Goal: Task Accomplishment & Management: Manage account settings

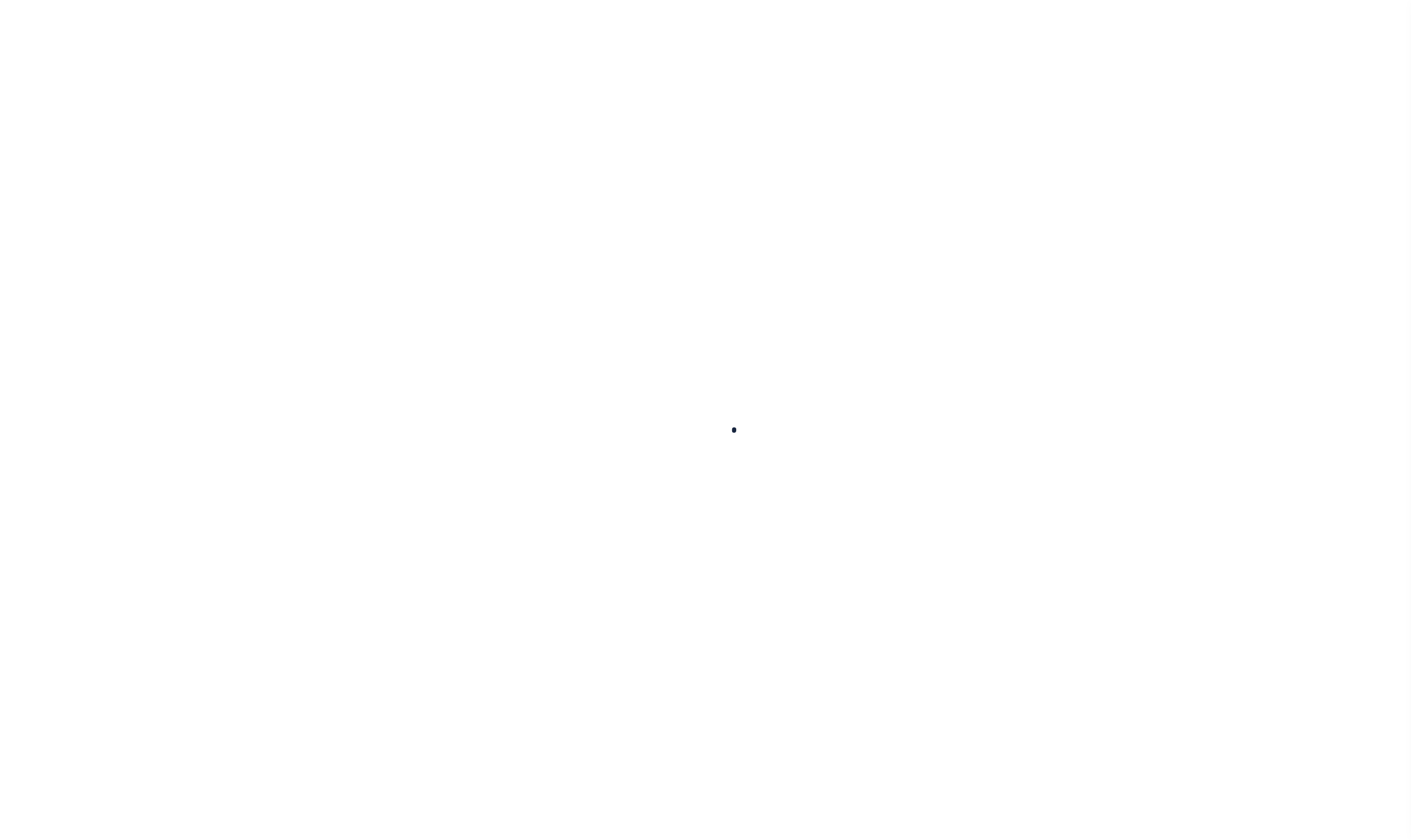
select select
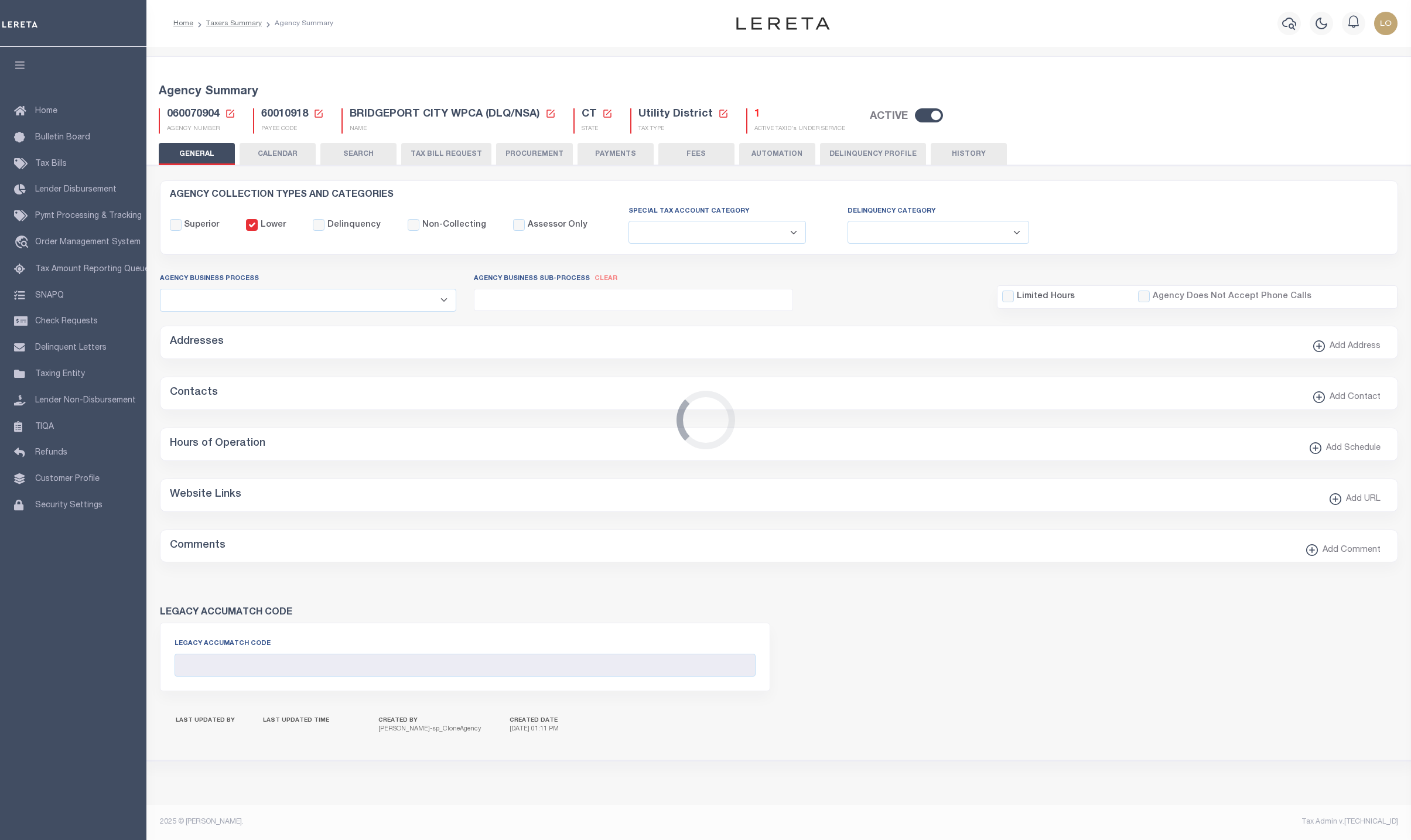
checkbox input "false"
select select "2"
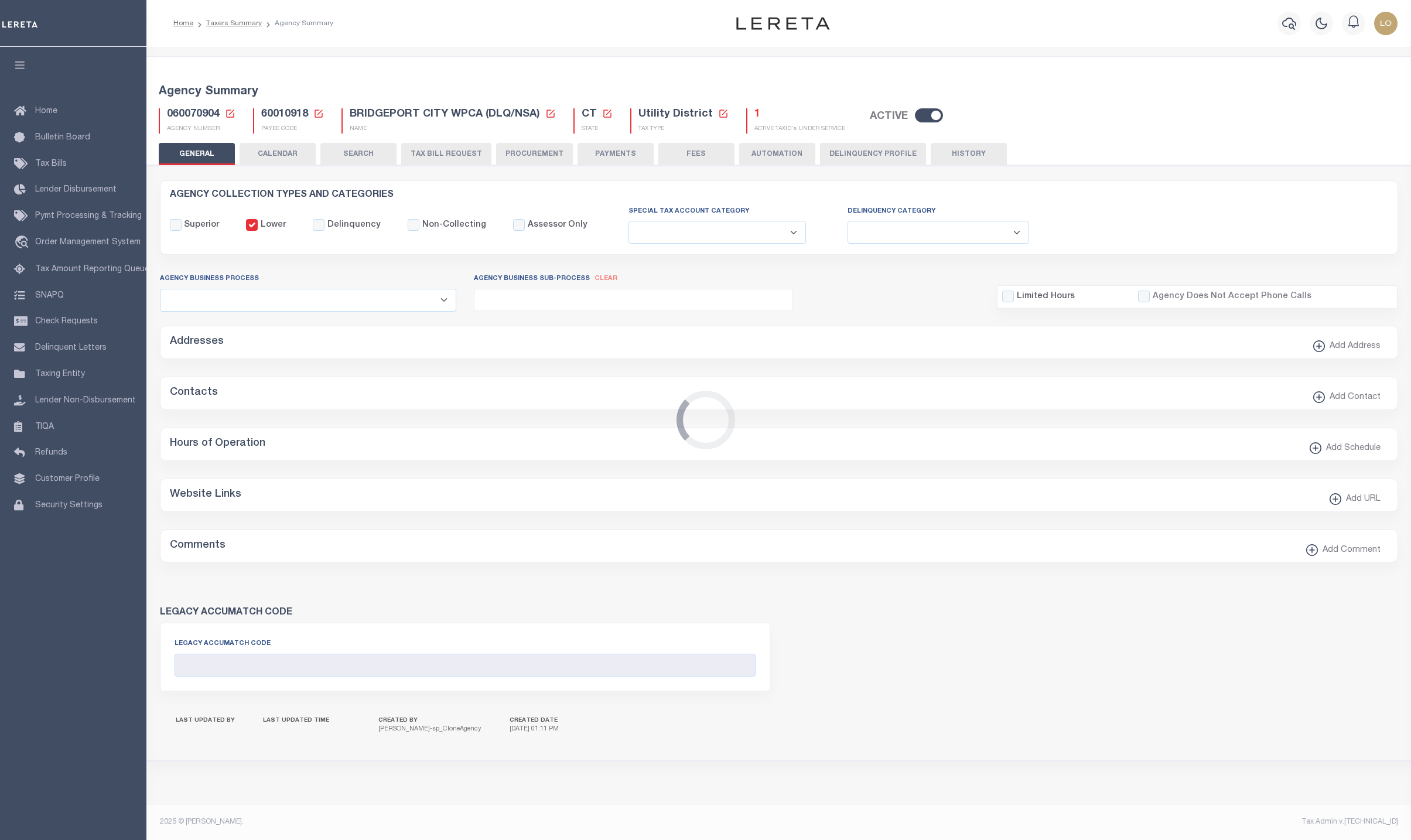
checkbox input "false"
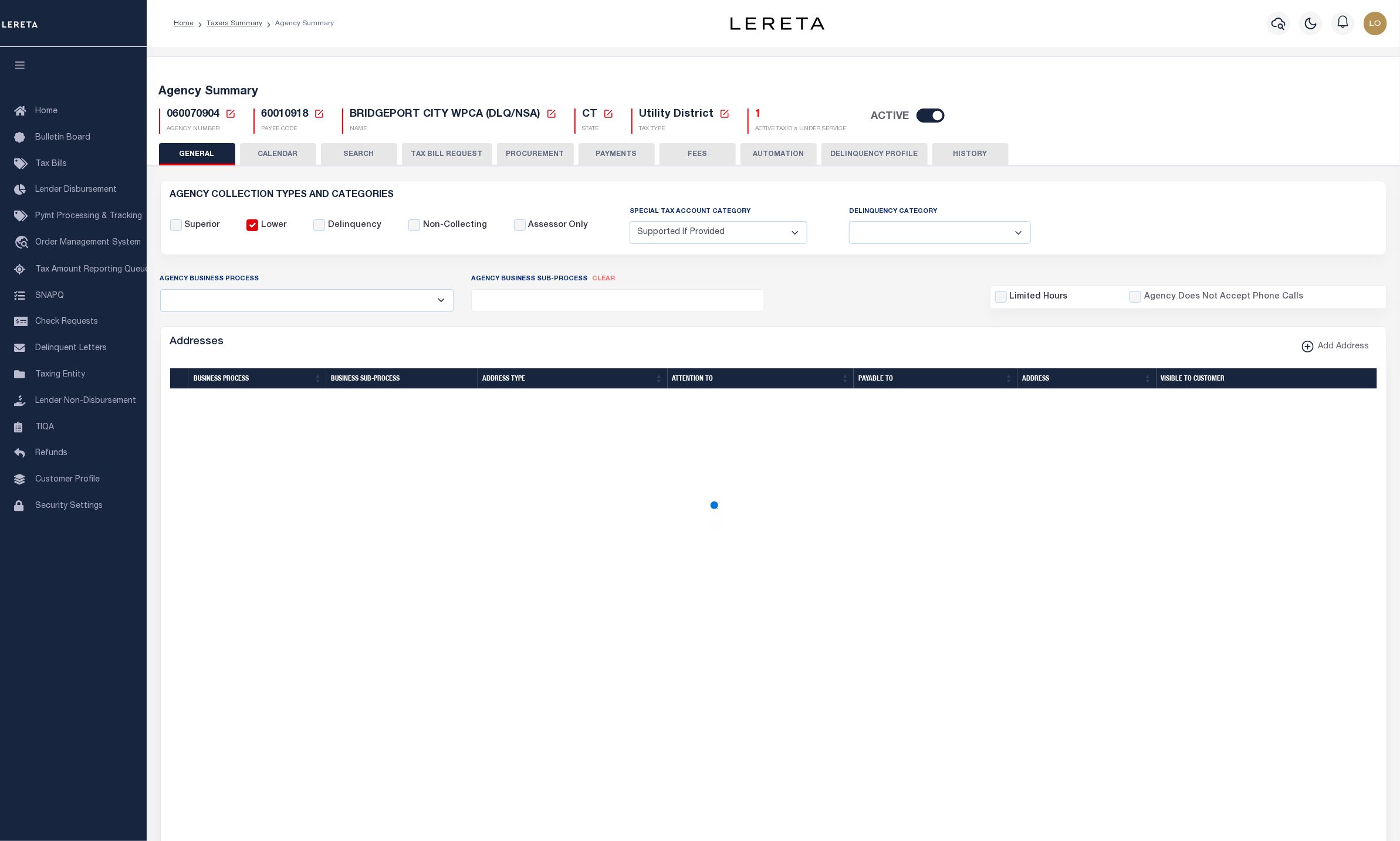
click at [285, 153] on button "CALENDAR" at bounding box center [278, 154] width 76 height 22
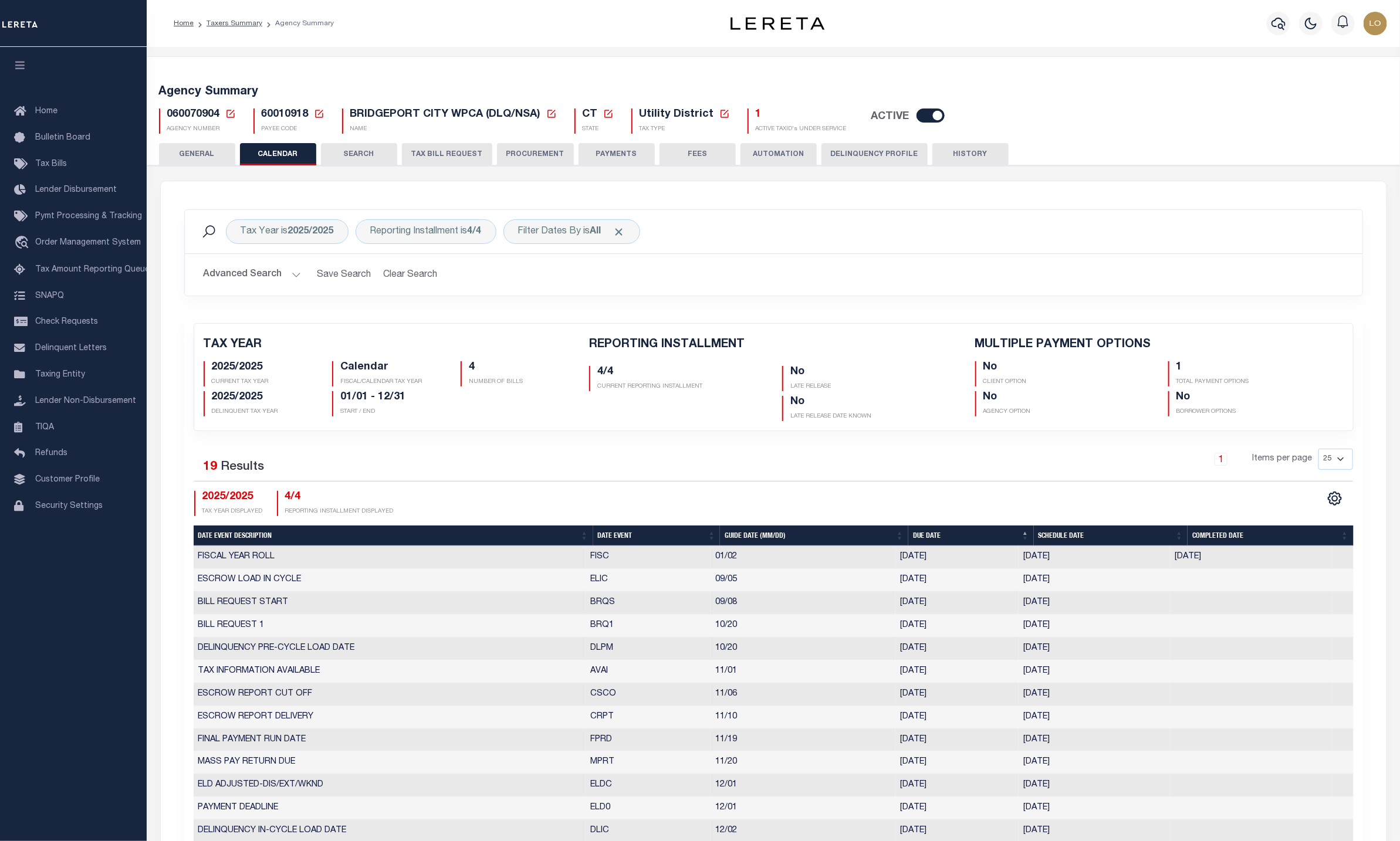
checkbox input "false"
type input "1"
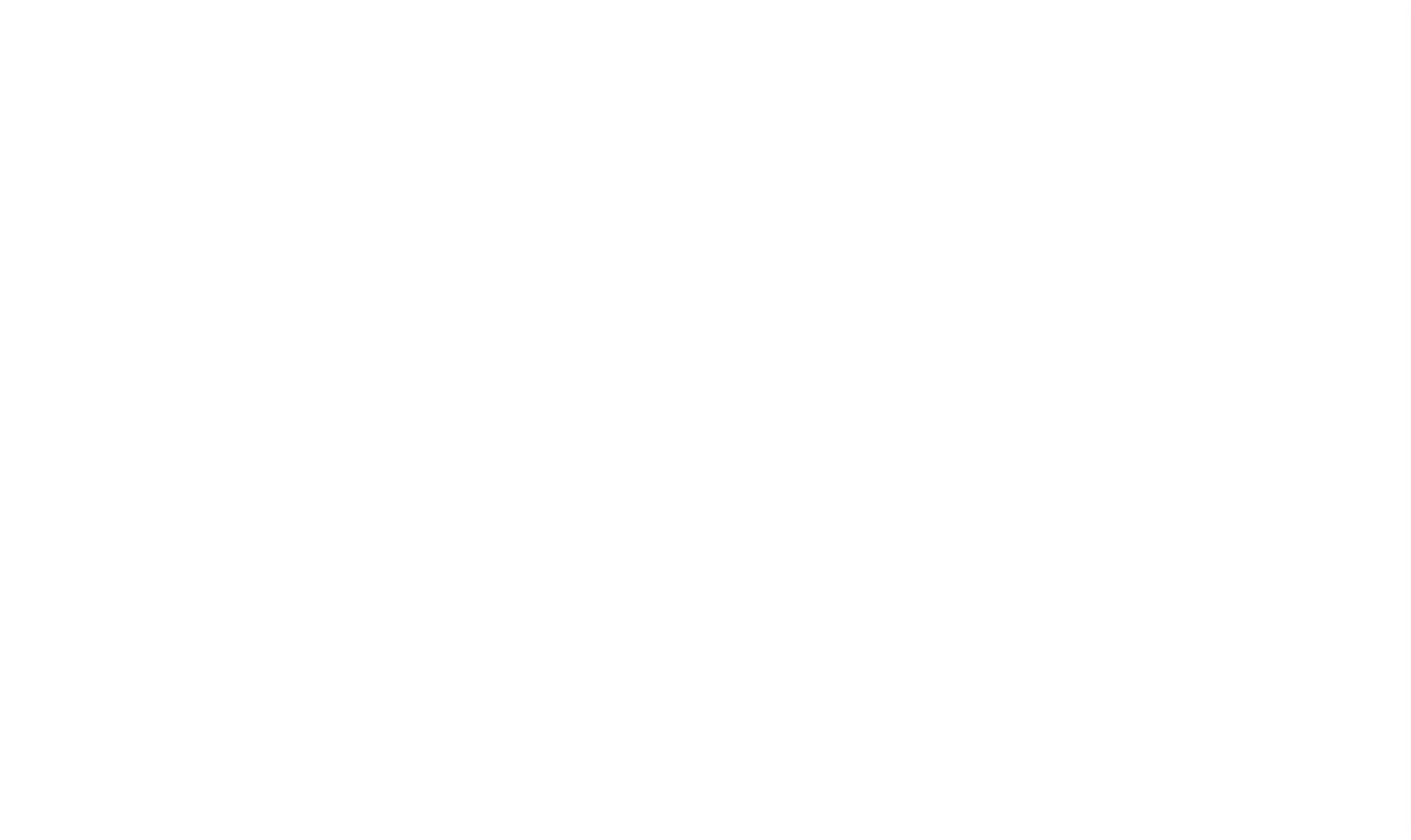
select select "2"
select select
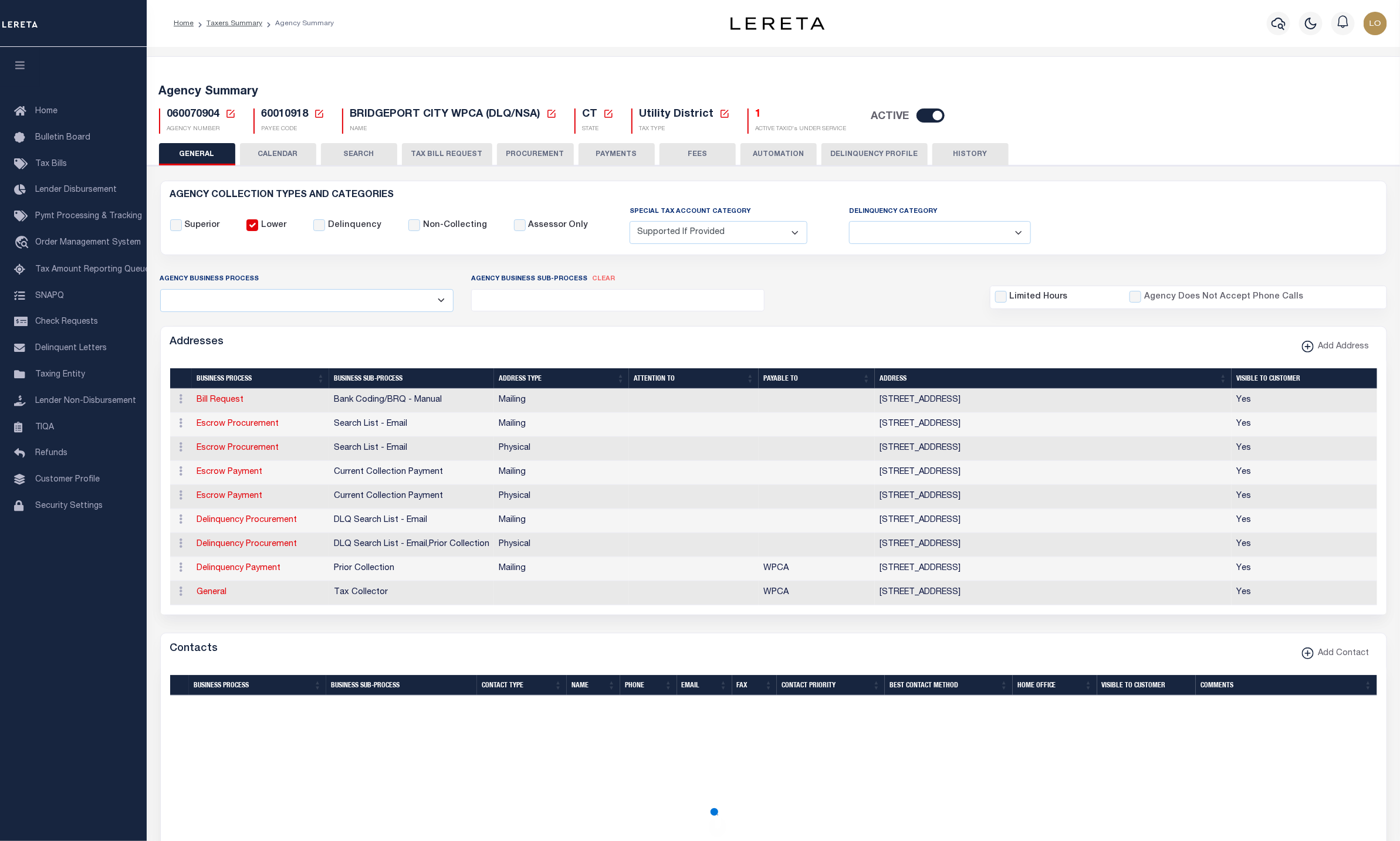
click at [291, 158] on button "CALENDAR" at bounding box center [278, 154] width 76 height 22
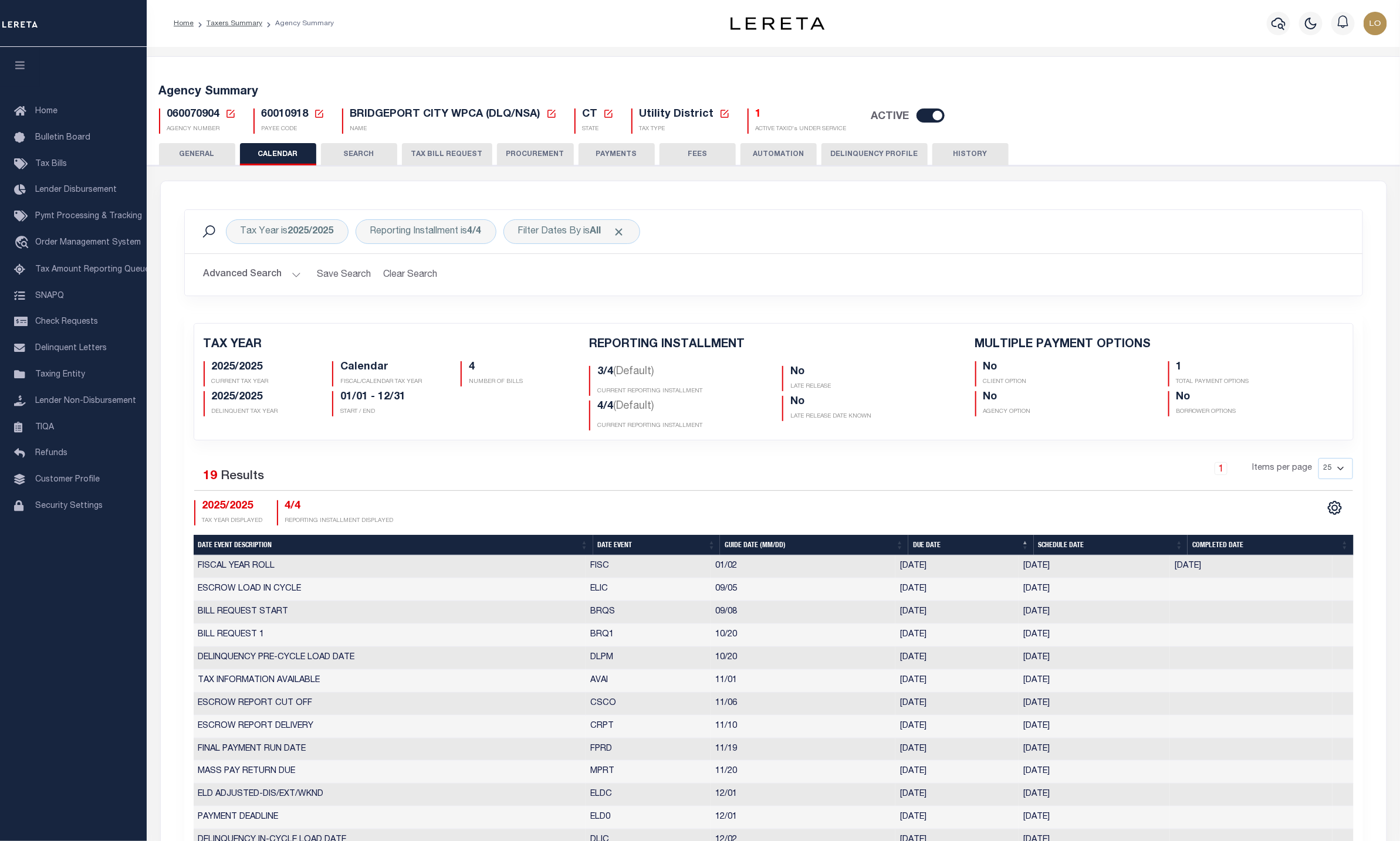
checkbox input "false"
type input "1"
drag, startPoint x: 287, startPoint y: 512, endPoint x: 308, endPoint y: 509, distance: 21.2
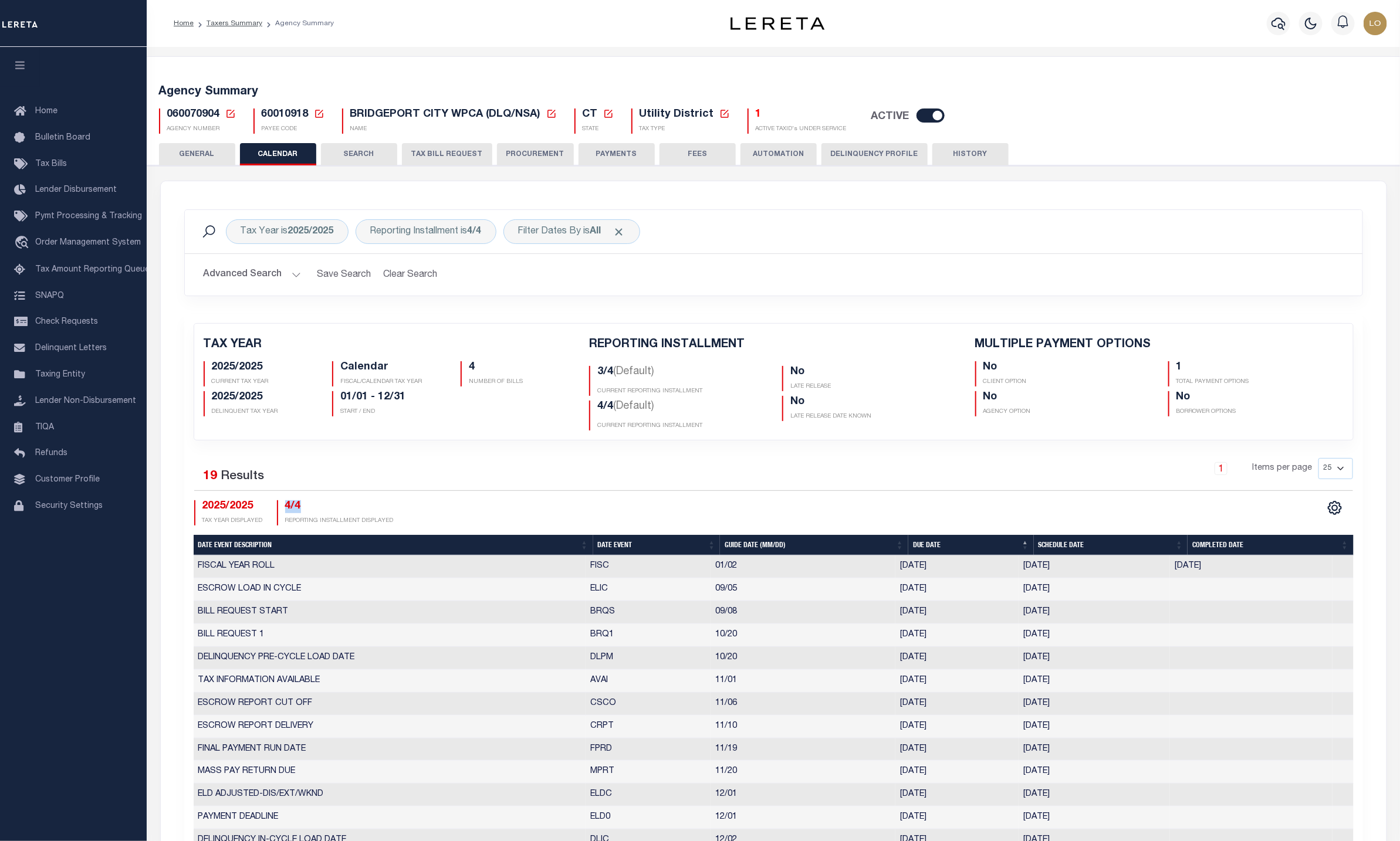
click at [308, 509] on h4 "4/4" at bounding box center [339, 507] width 109 height 13
click at [478, 507] on div "2025/2025 TAX YEAR DISPLAYED 4/4 REPORTING INSTALLMENT DISPLAYED" at bounding box center [484, 513] width 580 height 25
click at [442, 243] on div "Reporting Installment is 4/4" at bounding box center [426, 232] width 141 height 24
select select "4/4"
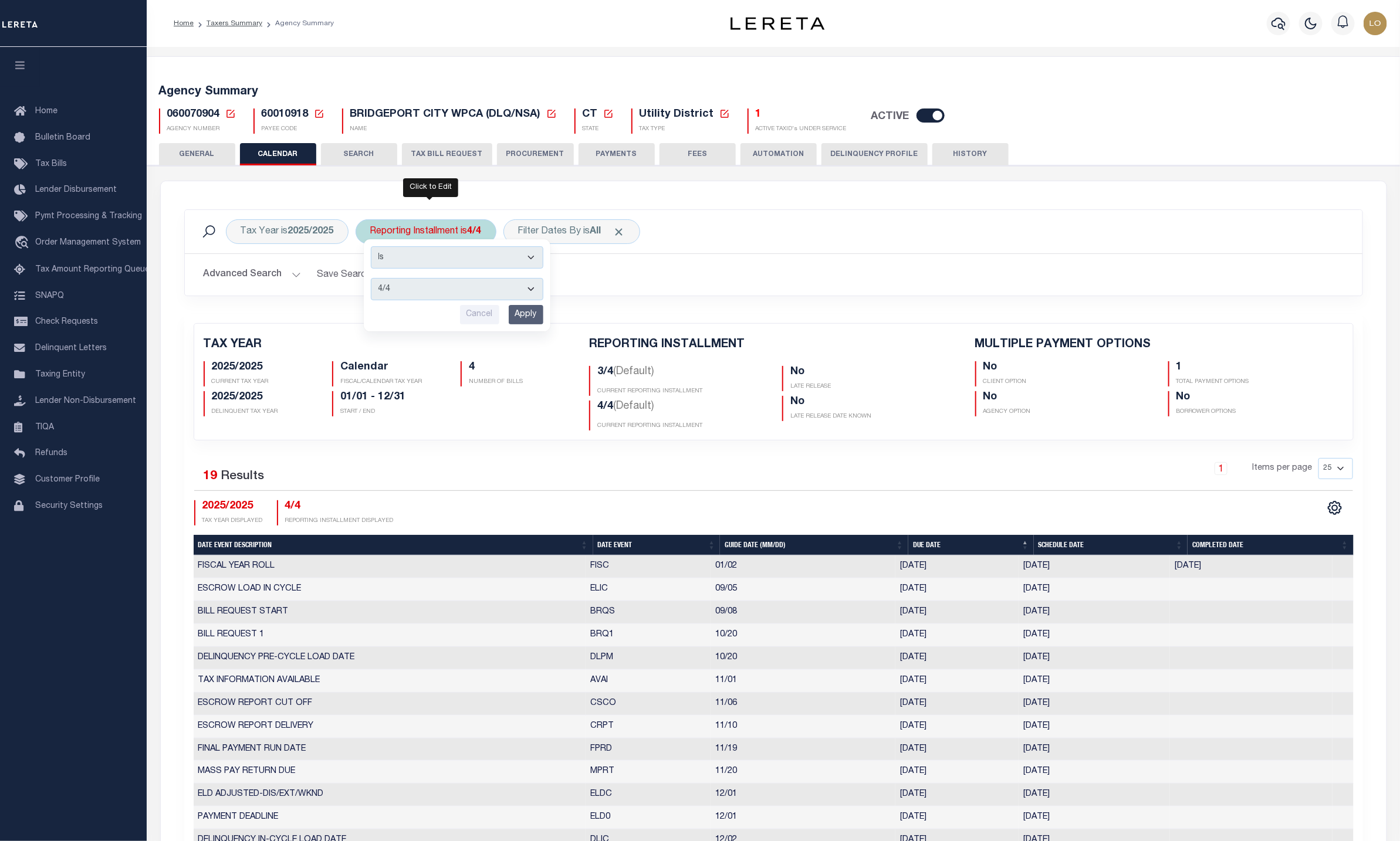
click at [402, 292] on select "1/4 2/4 3/4 4/4" at bounding box center [457, 289] width 173 height 22
click at [480, 482] on div "1 Items per page 25 50 125 150 175 200" at bounding box center [920, 475] width 882 height 33
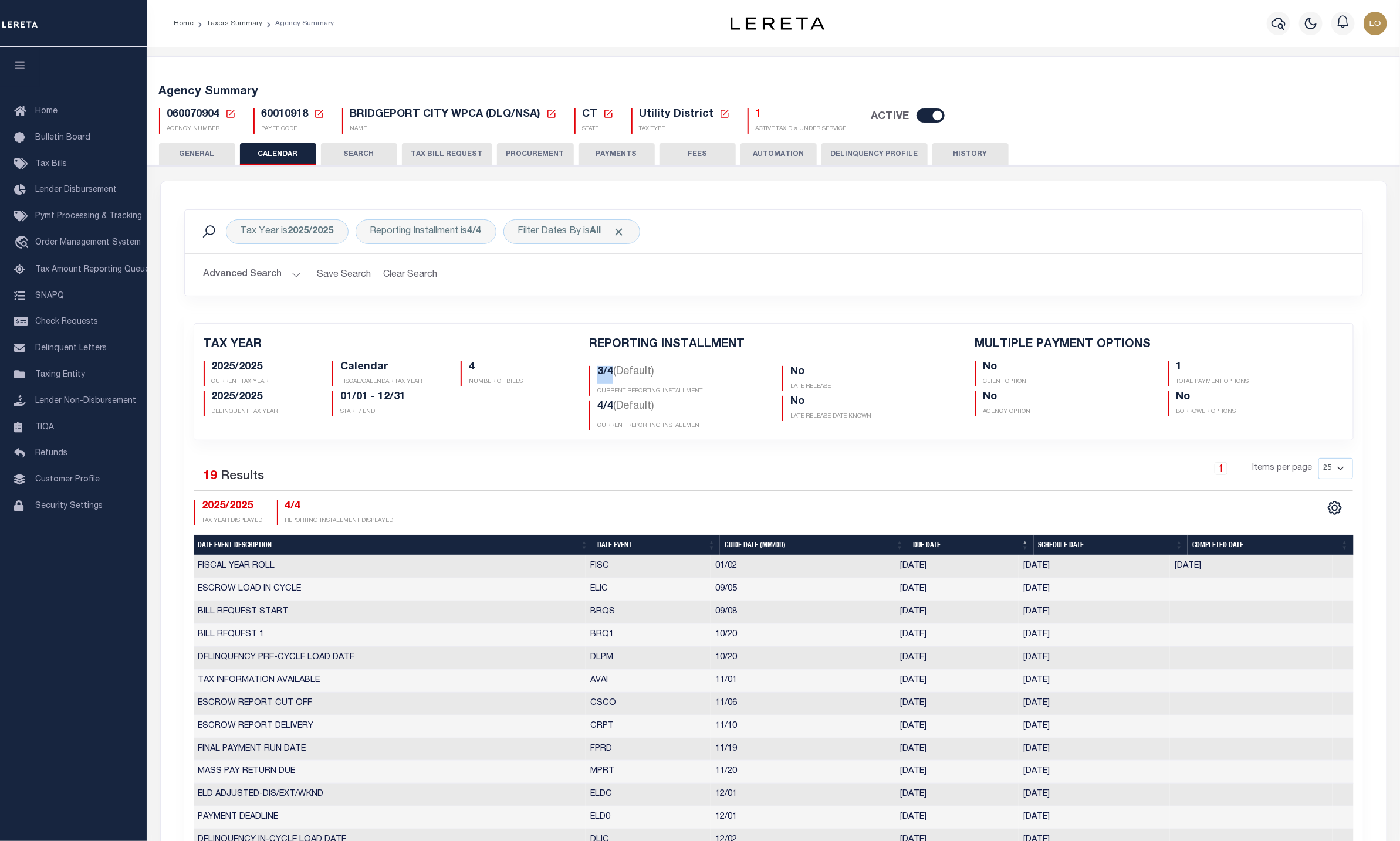
drag, startPoint x: 594, startPoint y: 373, endPoint x: 612, endPoint y: 377, distance: 18.4
click at [612, 377] on div "3/4 (Default) CURRENT REPORTING INSTALLMENT" at bounding box center [677, 381] width 176 height 30
drag, startPoint x: 609, startPoint y: 413, endPoint x: 615, endPoint y: 415, distance: 6.3
click at [615, 415] on div "4/4 (Default) CURRENT REPORTING INSTALLMENT" at bounding box center [677, 415] width 176 height 30
click at [714, 451] on div "TAX YEAR 2025/2025 CURRENT TAX YEAR Calendar FISCAL/CALENDAR TAX YEAR 4" at bounding box center [773, 655] width 1179 height 684
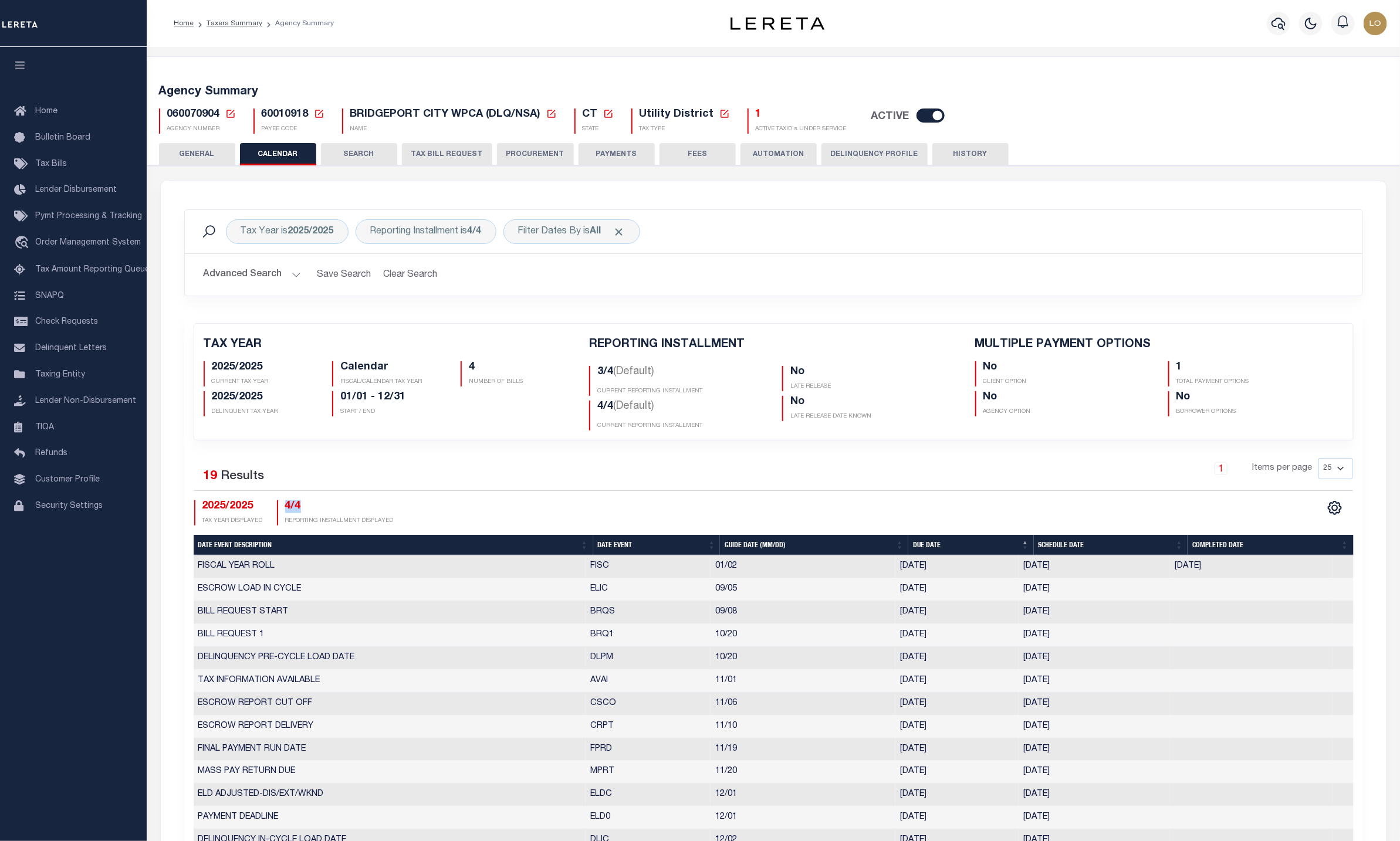
drag, startPoint x: 280, startPoint y: 513, endPoint x: 326, endPoint y: 512, distance: 46.0
click at [326, 512] on div "4/4 REPORTING INSTALLMENT DISPLAYED" at bounding box center [335, 513] width 117 height 25
click at [678, 436] on div "TAX YEAR 2025/2025 CURRENT TAX YEAR Calendar FISCAL/CALENDAR TAX YEAR 4 NUMBER …" at bounding box center [773, 381] width 1176 height 116
click at [606, 143] on button "PAYMENTS" at bounding box center [616, 154] width 76 height 22
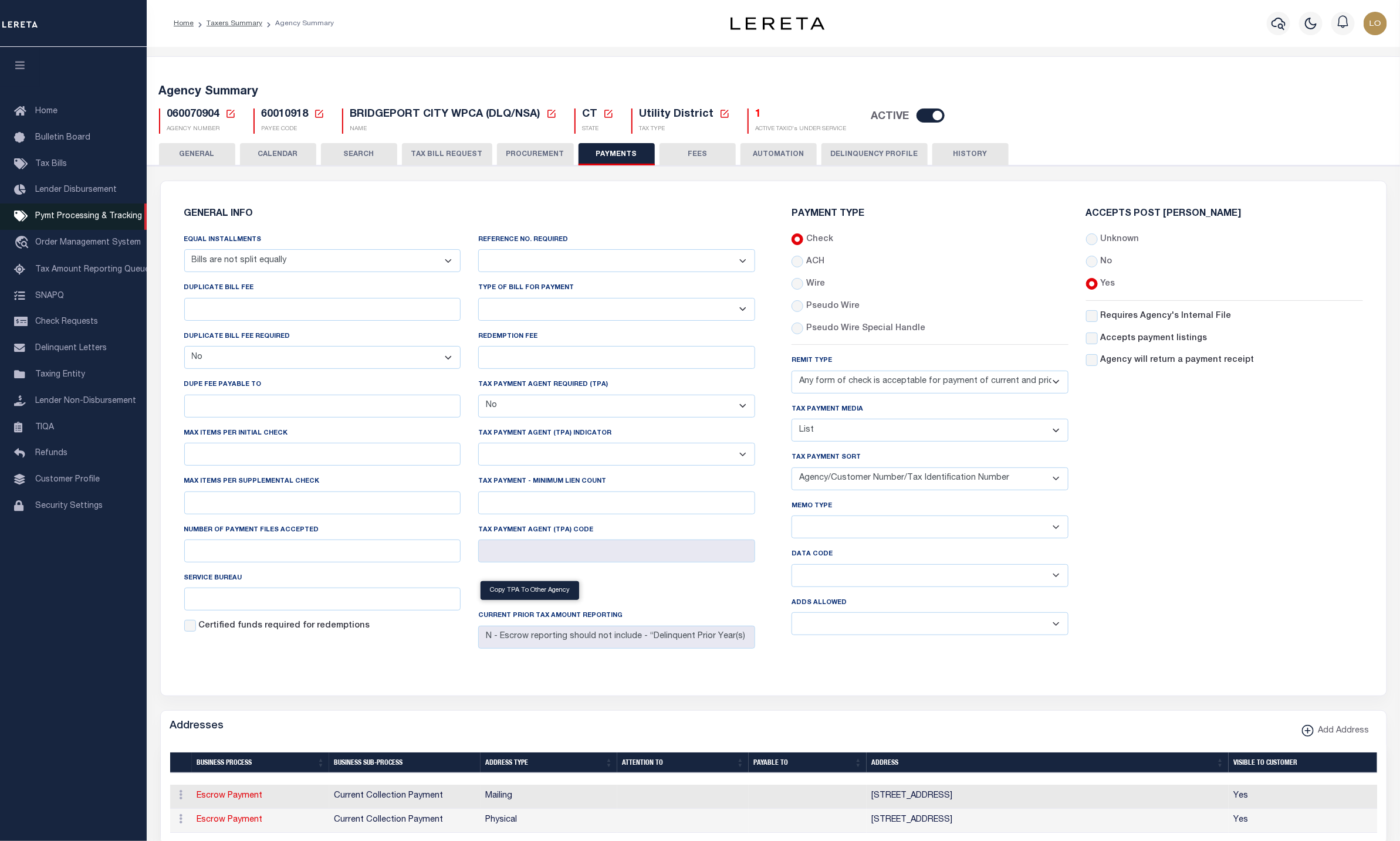
click at [67, 213] on span "Pymt Processing & Tracking" at bounding box center [88, 216] width 107 height 8
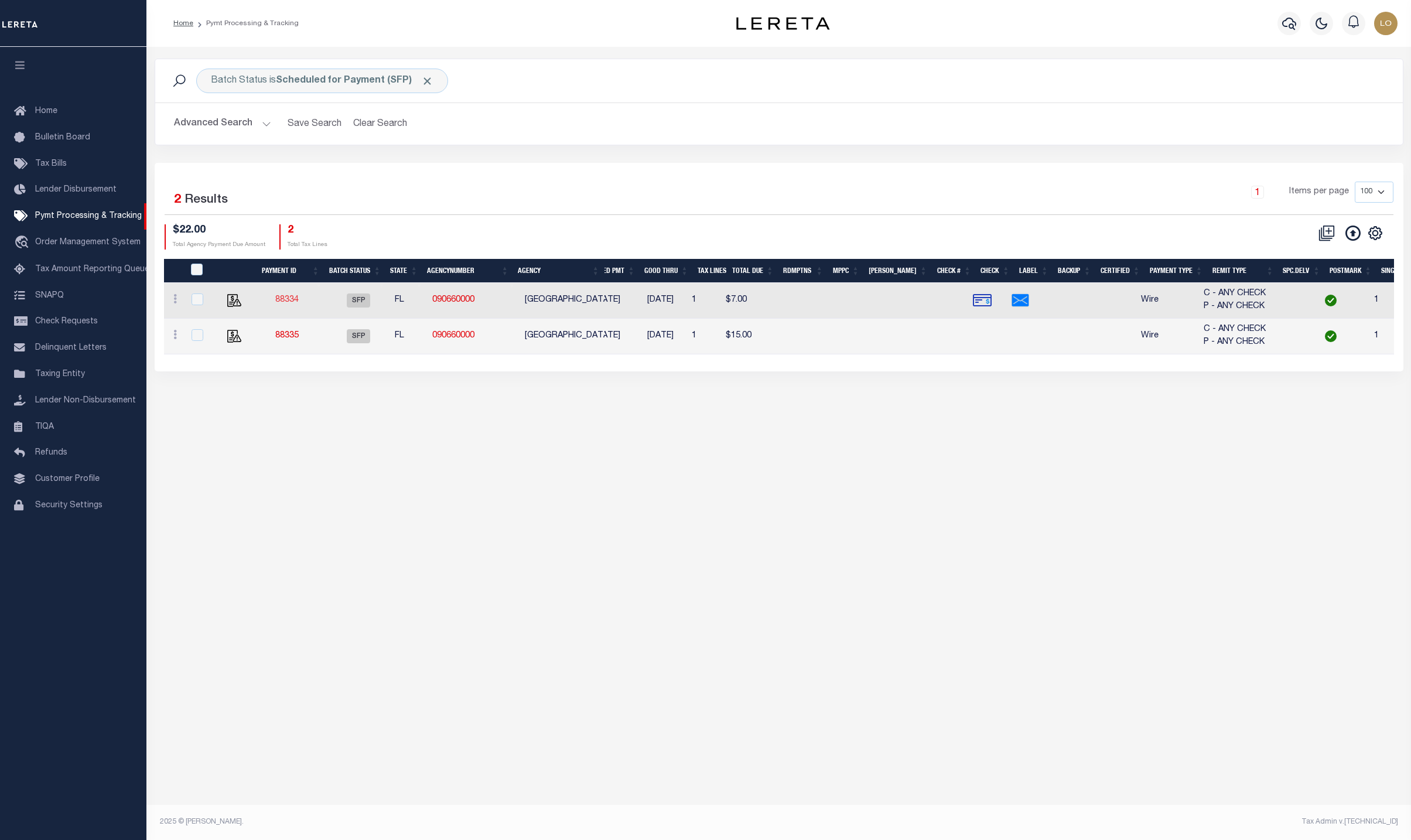
click at [285, 297] on link "88334" at bounding box center [287, 299] width 23 height 8
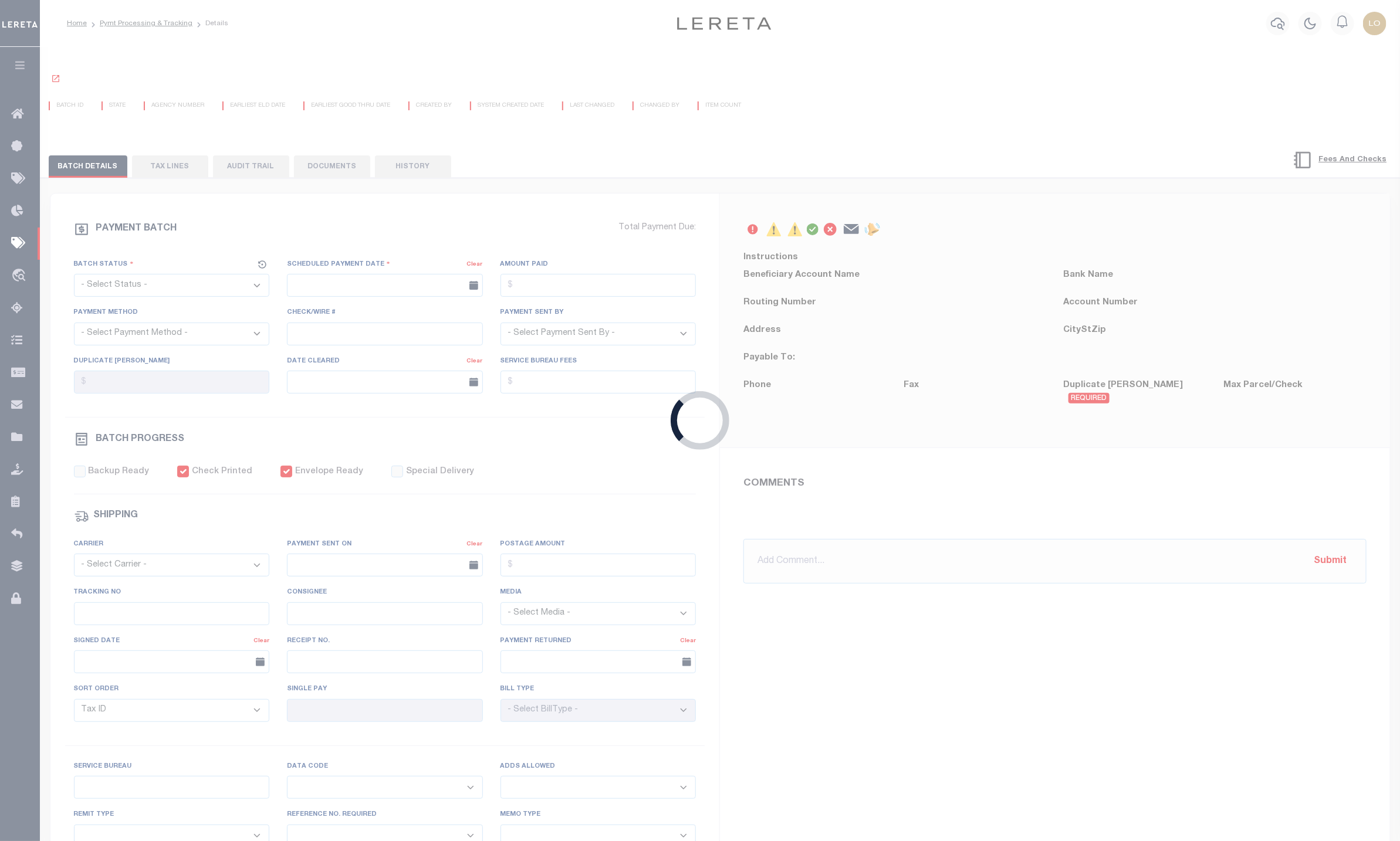
select select "SFP"
type input "11/18/2025"
checkbox input "true"
select select "FDX"
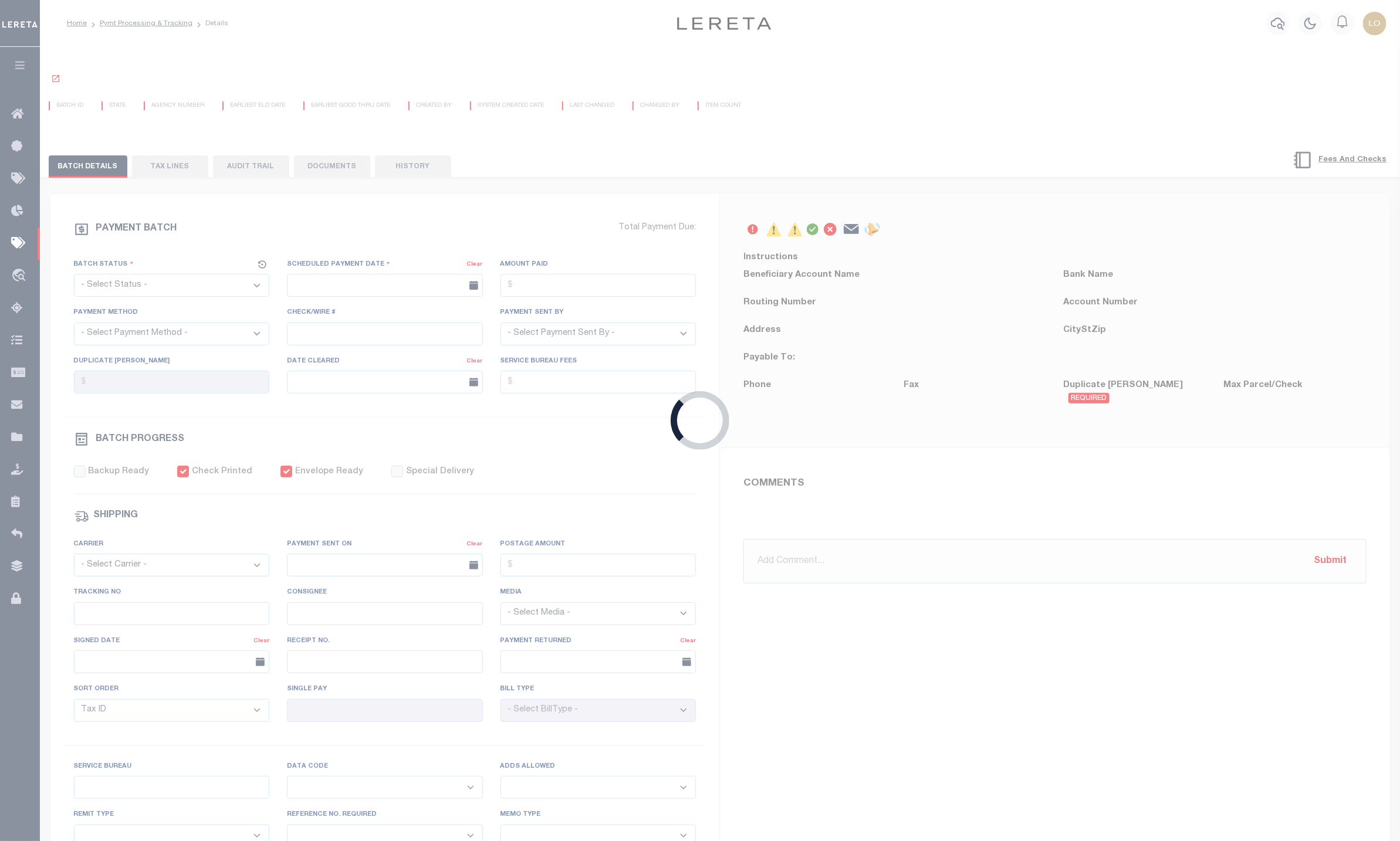
type input "$41.59"
type input "794917523280"
select select
type input "1"
type input "GRANT"
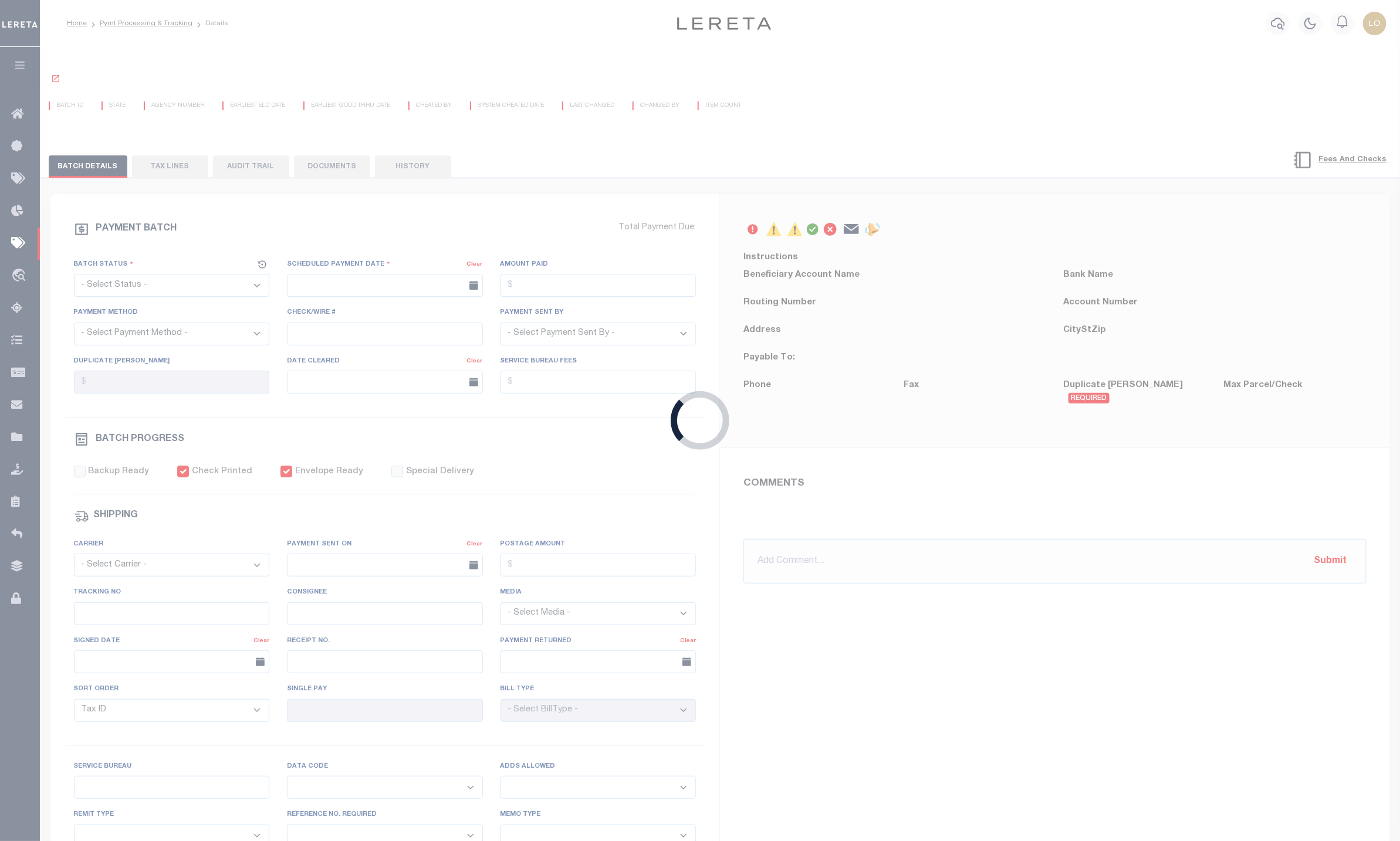
select select "63"
select select "70"
select select "44"
radio input "true"
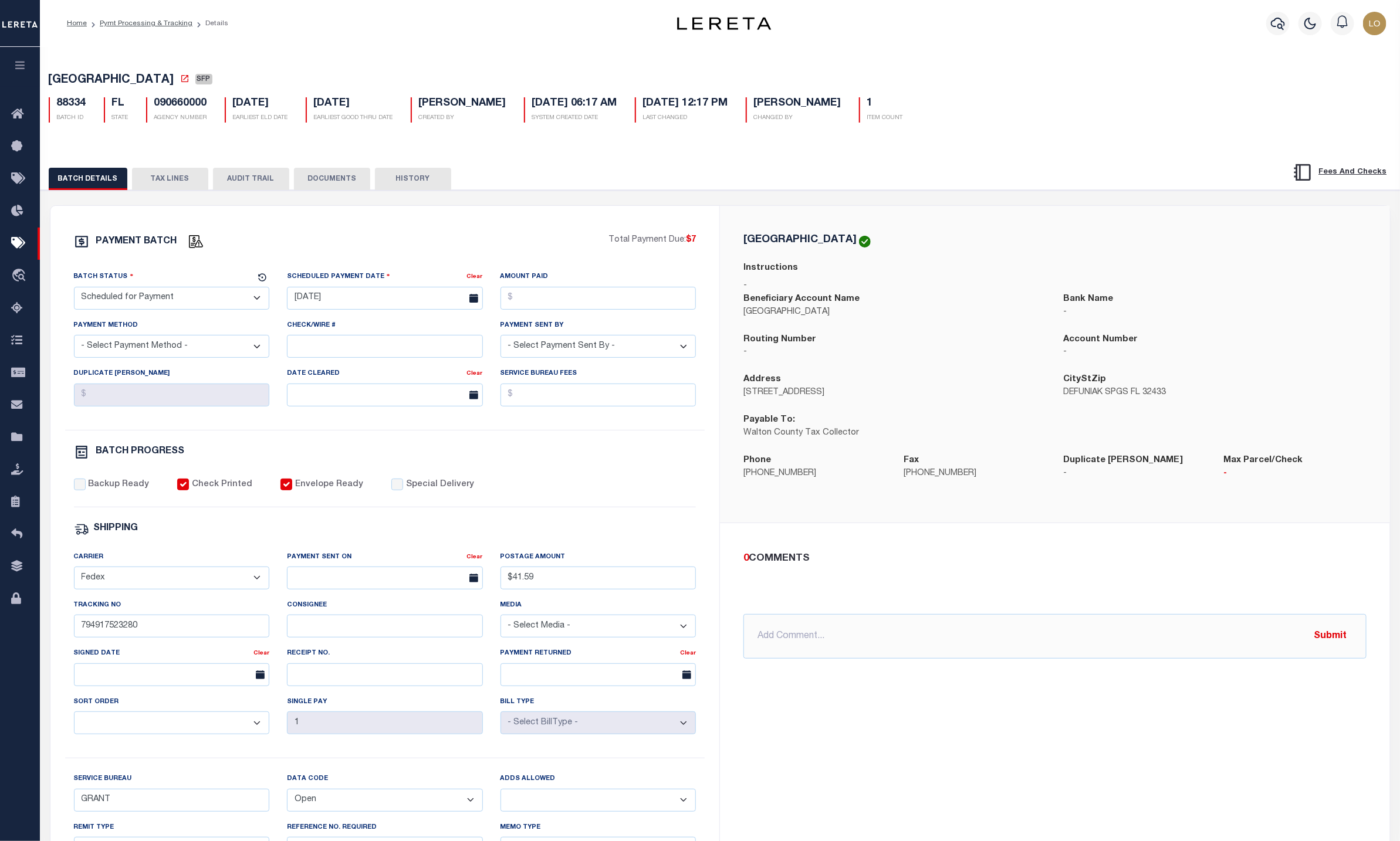
scroll to position [88, 0]
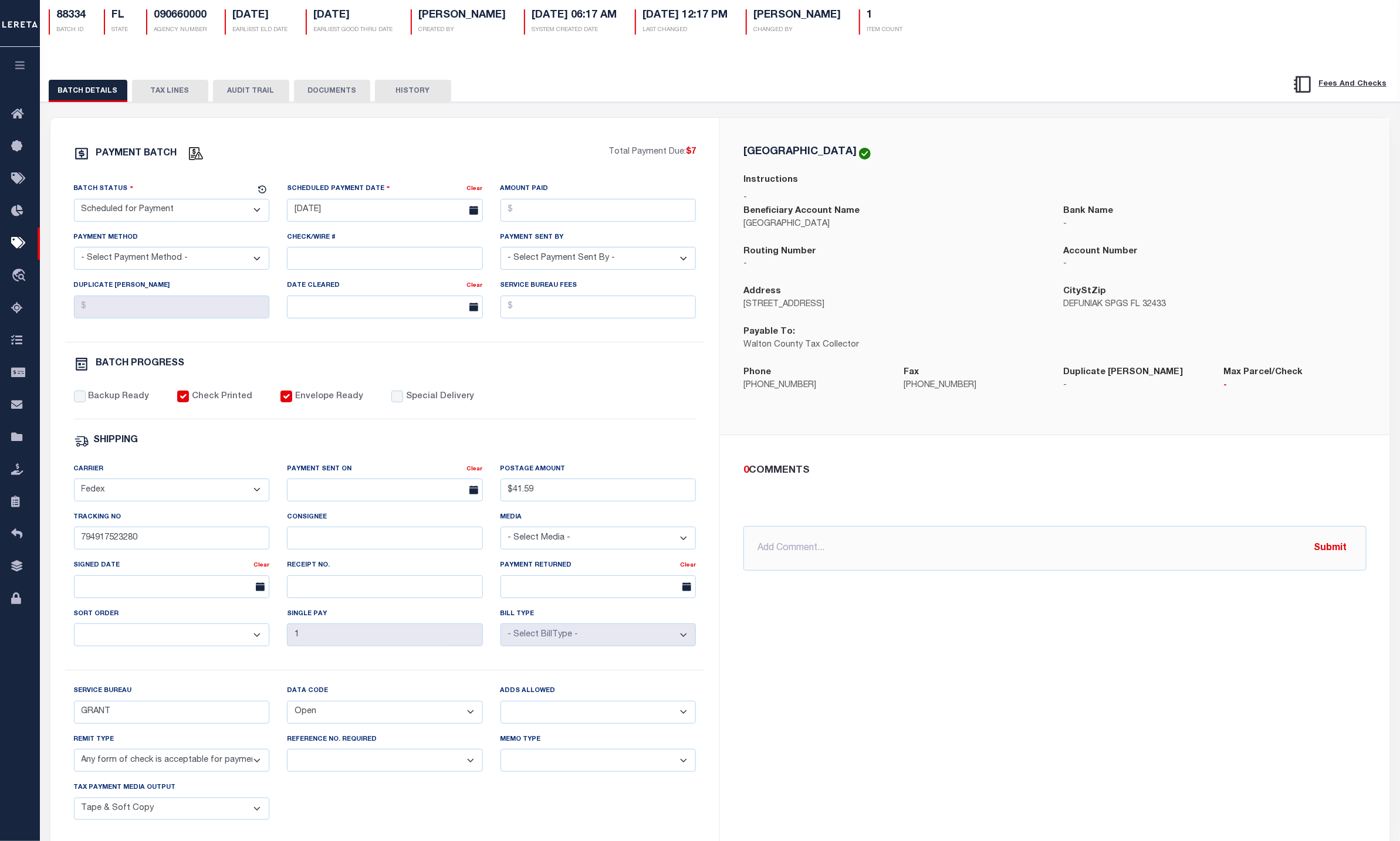
click at [139, 260] on select "- Select Payment Method - ACH Certified Check Check Direct Deposit Wire Transfer" at bounding box center [172, 258] width 196 height 23
click at [369, 342] on div "Batch Status - Select Status - Scheduled for Payment Ready For Payment Payment …" at bounding box center [385, 262] width 640 height 160
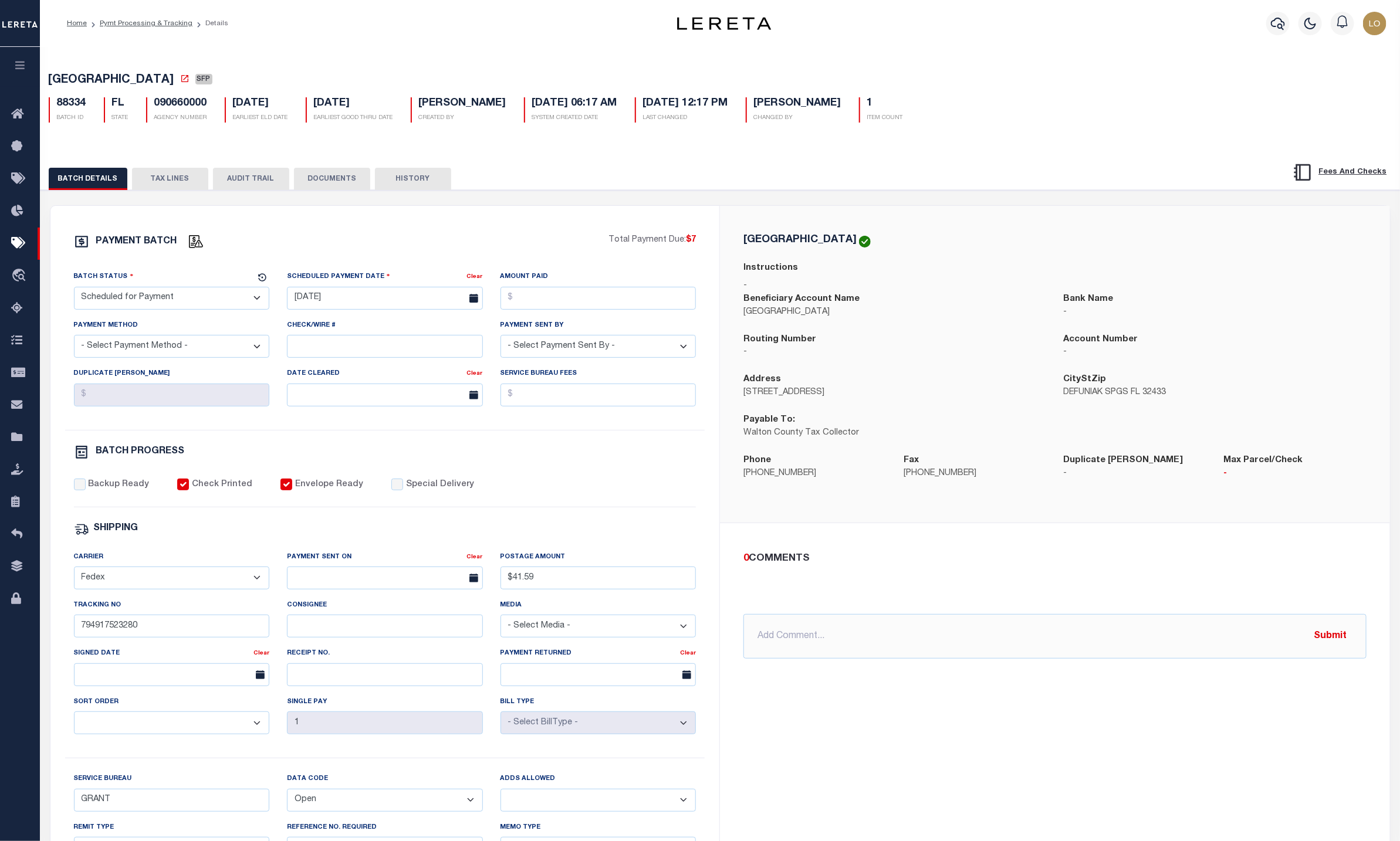
click at [143, 352] on select "- Select Payment Method - ACH Certified Check Check Direct Deposit Wire Transfer" at bounding box center [172, 346] width 196 height 23
select select "CHK"
click at [74, 339] on select "- Select Payment Method - ACH Certified Check Check Direct Deposit Wire Transfer" at bounding box center [172, 346] width 196 height 23
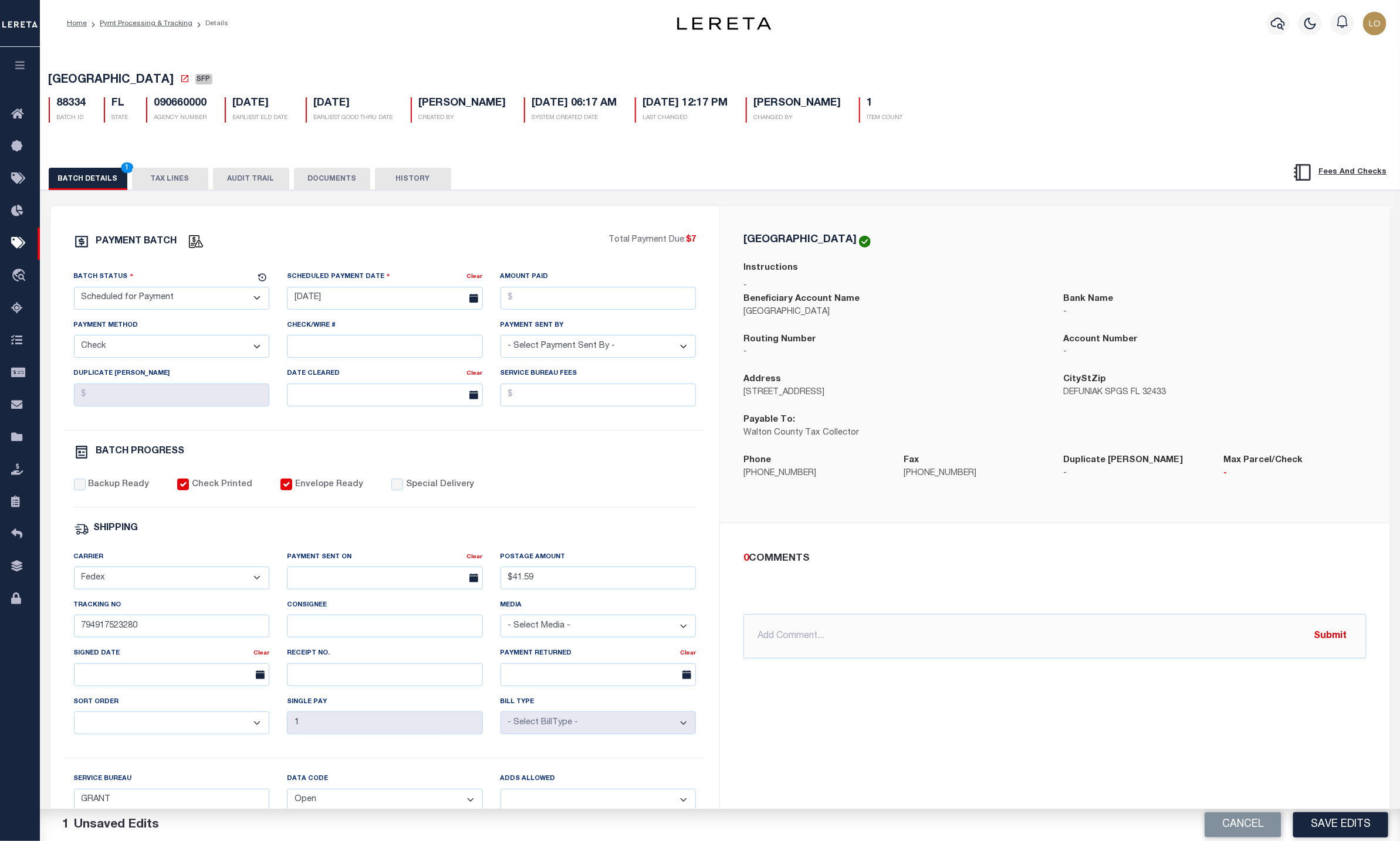
click at [318, 430] on div "Batch Status - Select Status - Scheduled for Payment Ready For Payment Payment …" at bounding box center [385, 350] width 640 height 160
click at [131, 351] on select "- Select Payment Method - ACH Certified Check Check Direct Deposit Wire Transfer" at bounding box center [172, 346] width 196 height 23
click at [74, 339] on select "- Select Payment Method - ACH Certified Check Check Direct Deposit Wire Transfer" at bounding box center [172, 346] width 196 height 23
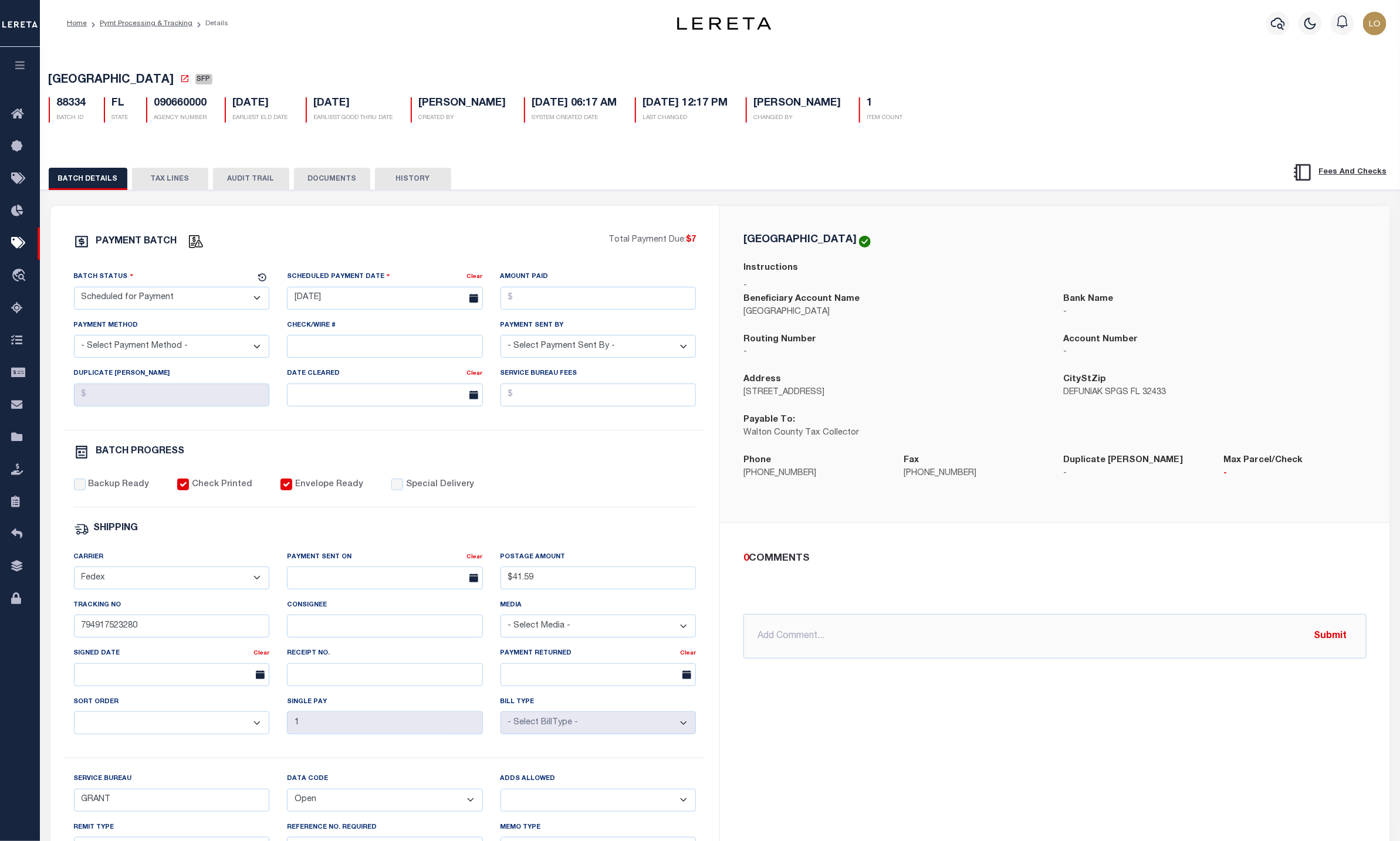
click at [146, 354] on select "- Select Payment Method - ACH Certified Check Check Direct Deposit Wire Transfer" at bounding box center [172, 346] width 196 height 23
select select "CHK"
click at [74, 339] on select "- Select Payment Method - ACH Certified Check Check Direct Deposit Wire Transfer" at bounding box center [172, 346] width 196 height 23
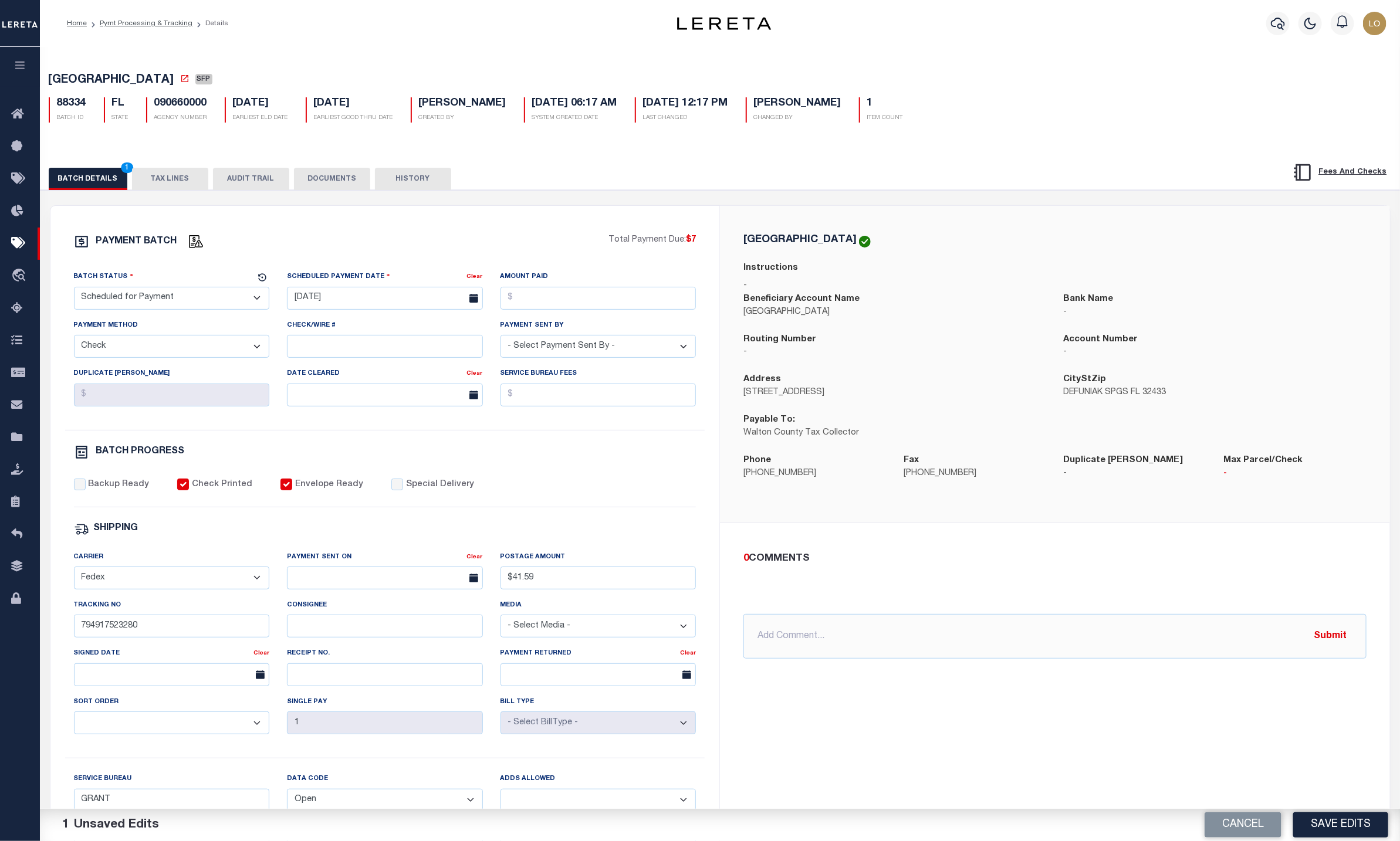
click at [201, 356] on select "- Select Payment Method - ACH Certified Check Check Direct Deposit Wire Transfer" at bounding box center [172, 346] width 196 height 23
click at [74, 339] on select "- Select Payment Method - ACH Certified Check Check Direct Deposit Wire Transfer" at bounding box center [172, 346] width 196 height 23
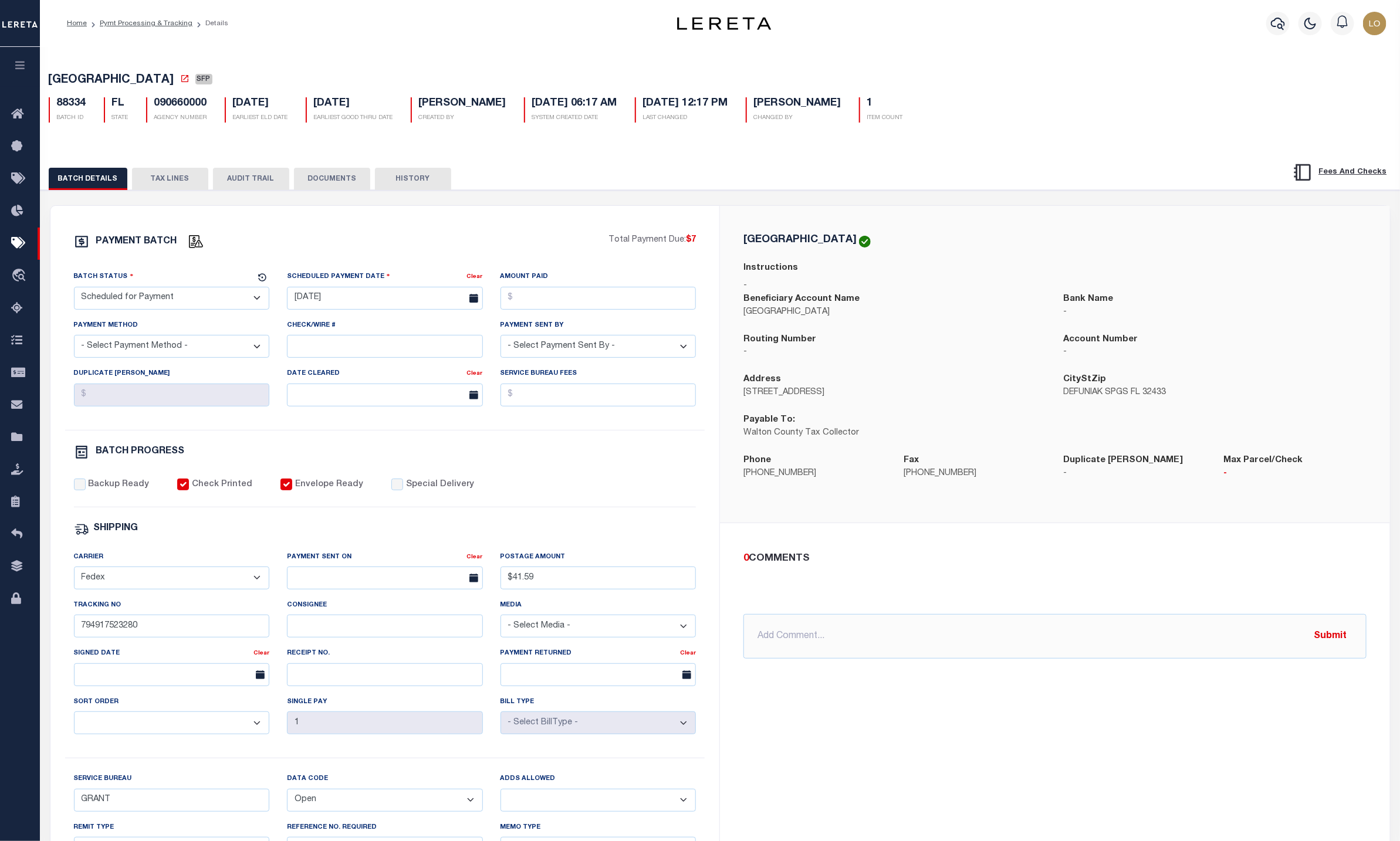
click at [210, 357] on select "- Select Payment Method - ACH Certified Check Check Direct Deposit Wire Transfer" at bounding box center [172, 346] width 196 height 23
select select "CHK"
click at [74, 339] on select "- Select Payment Method - ACH Certified Check Check Direct Deposit Wire Transfer" at bounding box center [172, 346] width 196 height 23
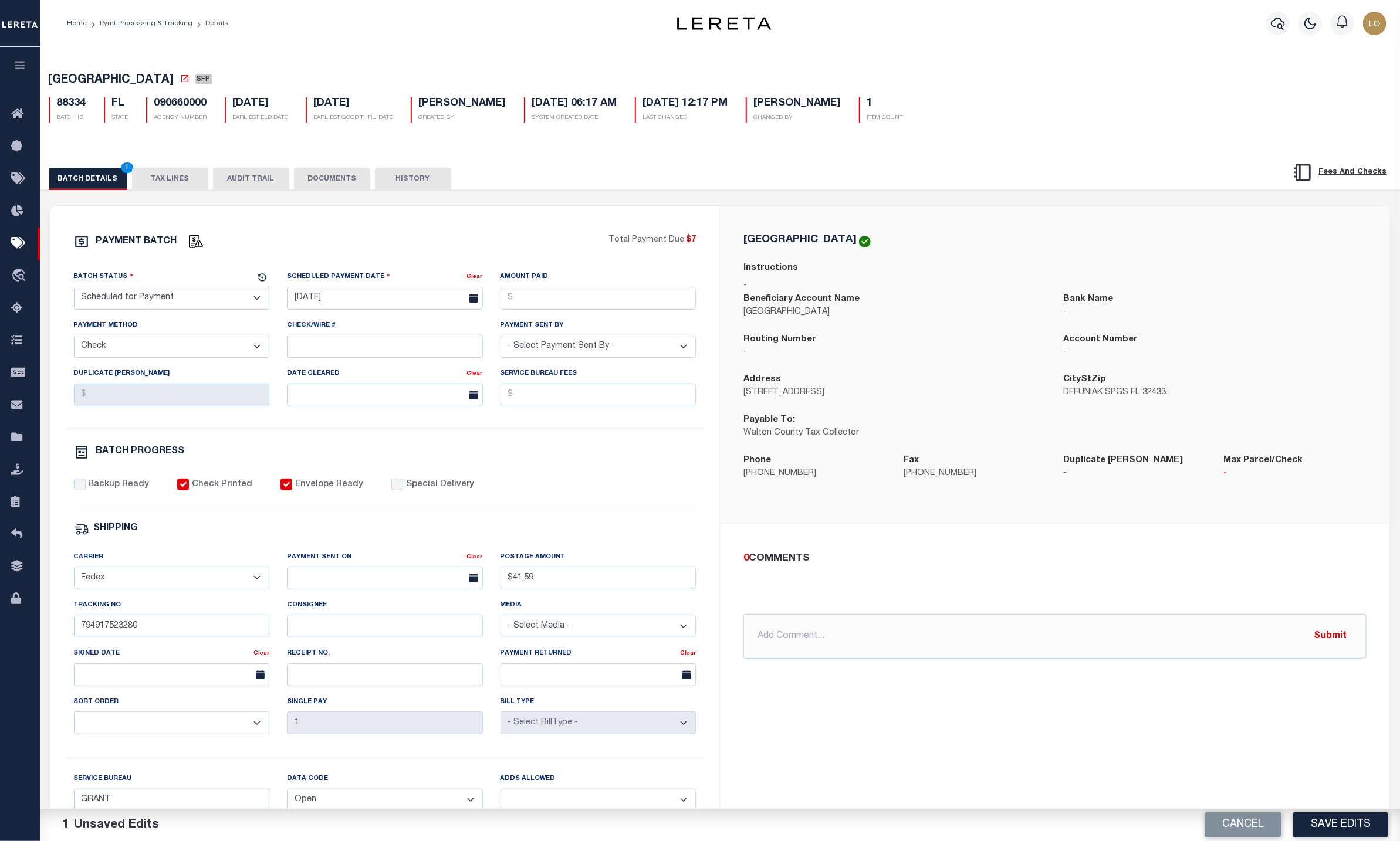
click at [150, 345] on select "- Select Payment Method - ACH Certified Check Check Direct Deposit Wire Transfer" at bounding box center [172, 346] width 196 height 23
click at [74, 339] on select "- Select Payment Method - ACH Certified Check Check Direct Deposit Wire Transfer" at bounding box center [172, 346] width 196 height 23
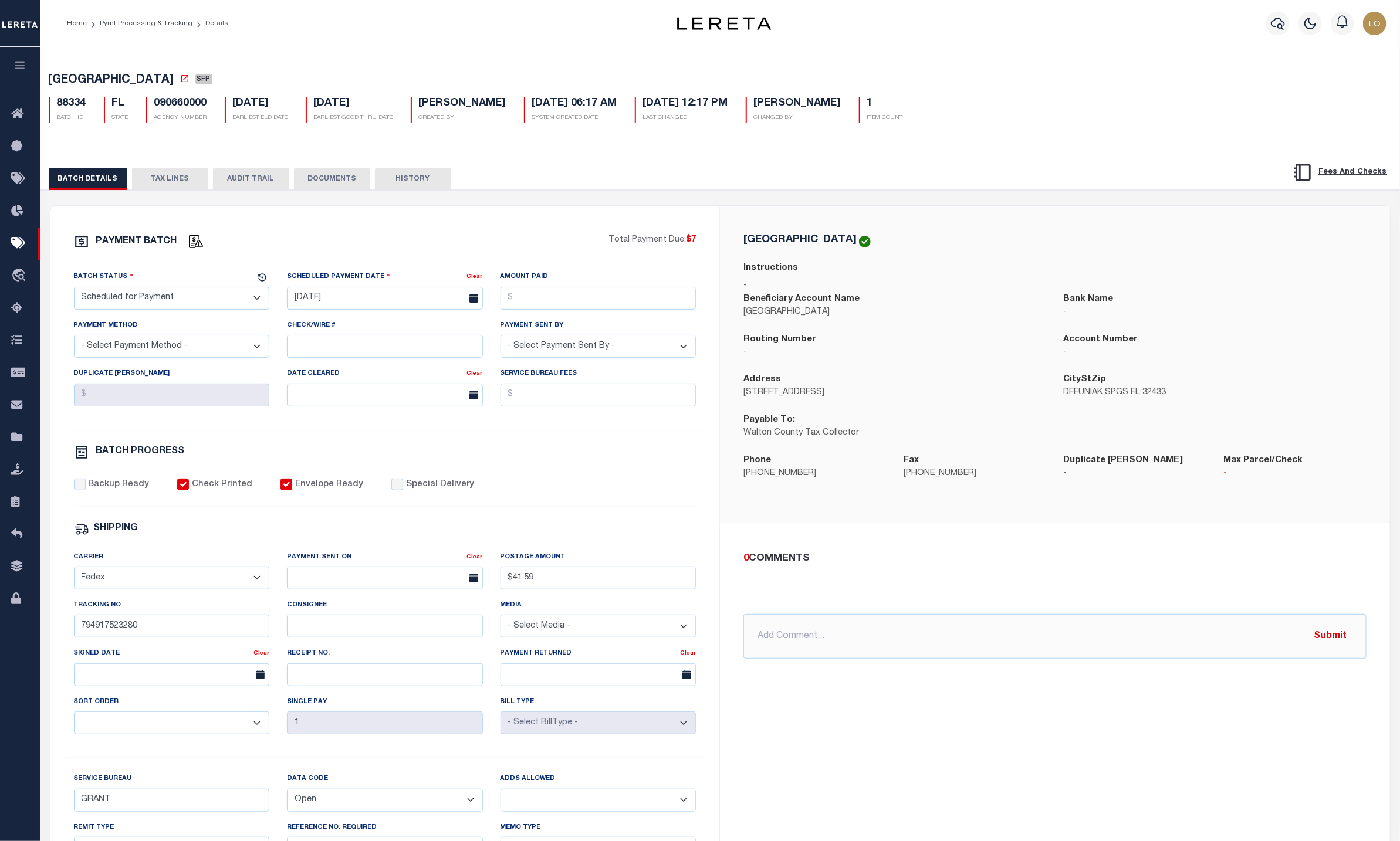
click at [186, 351] on select "- Select Payment Method - ACH Certified Check Check Direct Deposit Wire Transfer" at bounding box center [172, 346] width 196 height 23
click at [1082, 572] on div "0 COMMENTS @Aakash Patel @Adrian Garin @Agustin Fernandez @Ahmad Darwish @Ajay …" at bounding box center [1054, 605] width 641 height 108
click at [530, 207] on div "PAYMENT BATCH $7" at bounding box center [720, 655] width 1371 height 932
click at [120, 356] on select "- Select Payment Method - ACH Certified Check Check Direct Deposit Wire Transfer" at bounding box center [172, 346] width 196 height 23
click at [74, 339] on select "- Select Payment Method - ACH Certified Check Check Direct Deposit Wire Transfer" at bounding box center [172, 346] width 196 height 23
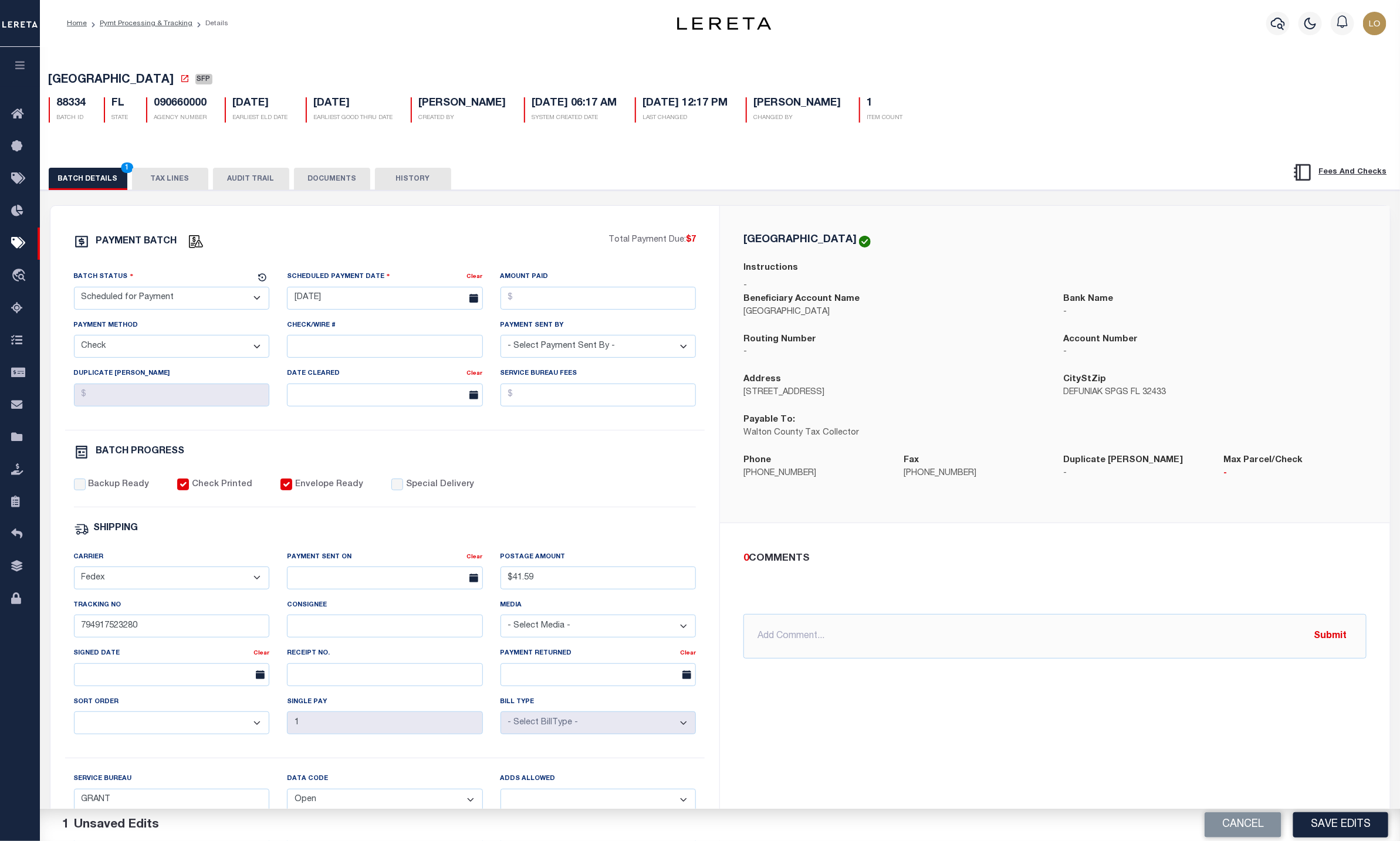
click at [217, 356] on select "- Select Payment Method - ACH Certified Check Check Direct Deposit Wire Transfer" at bounding box center [172, 346] width 196 height 23
select select "DEP"
click at [74, 339] on select "- Select Payment Method - ACH Certified Check Check Direct Deposit Wire Transfer" at bounding box center [172, 346] width 196 height 23
click at [186, 358] on select "- Select Payment Method - ACH Certified Check Check Direct Deposit Wire Transfer" at bounding box center [172, 346] width 196 height 23
click at [74, 339] on select "- Select Payment Method - ACH Certified Check Check Direct Deposit Wire Transfer" at bounding box center [172, 346] width 196 height 23
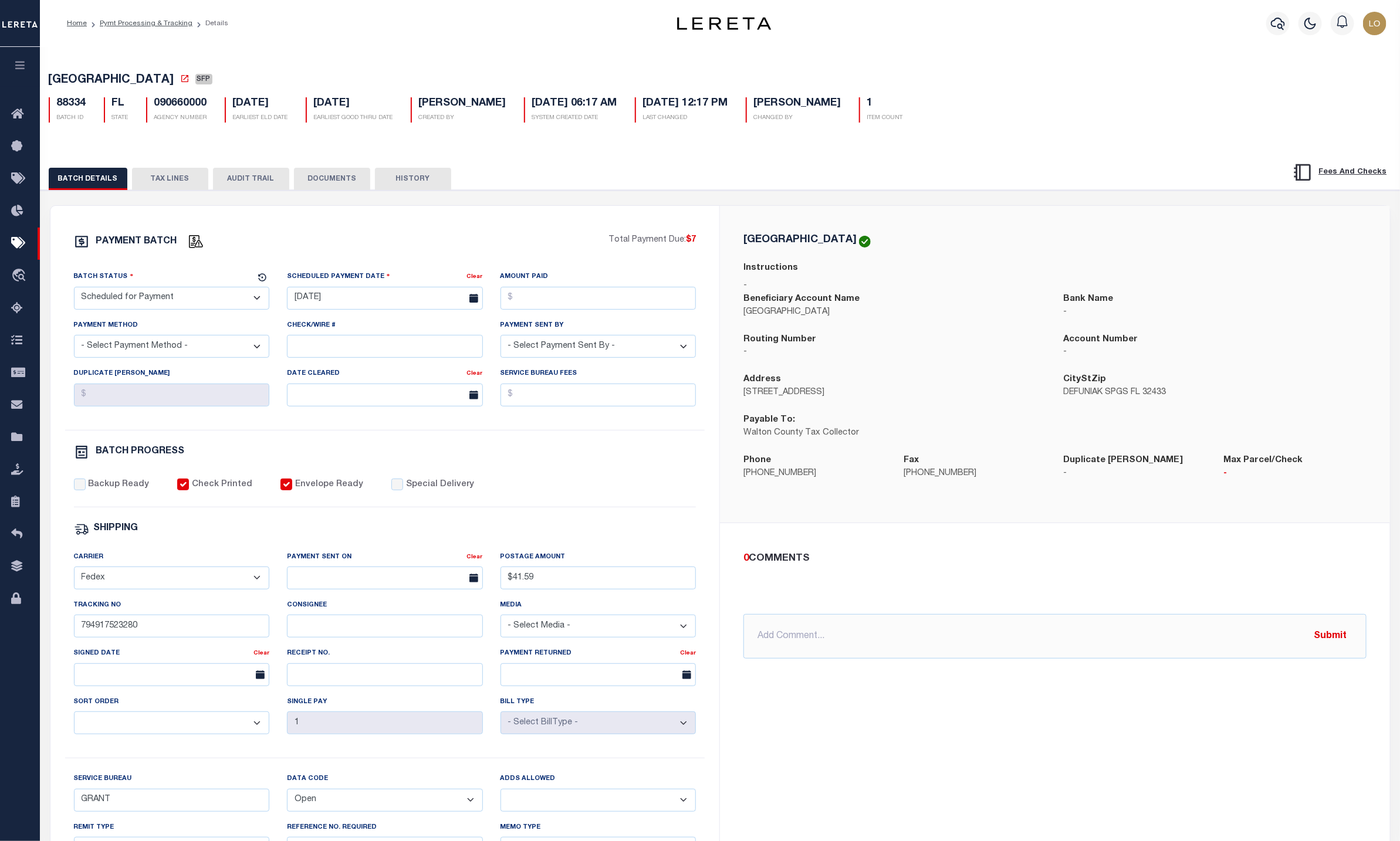
click at [185, 352] on select "- Select Payment Method - ACH Certified Check Check Direct Deposit Wire Transfer" at bounding box center [172, 346] width 196 height 23
select select "DEP"
click at [74, 339] on select "- Select Payment Method - ACH Certified Check Check Direct Deposit Wire Transfer" at bounding box center [172, 346] width 196 height 23
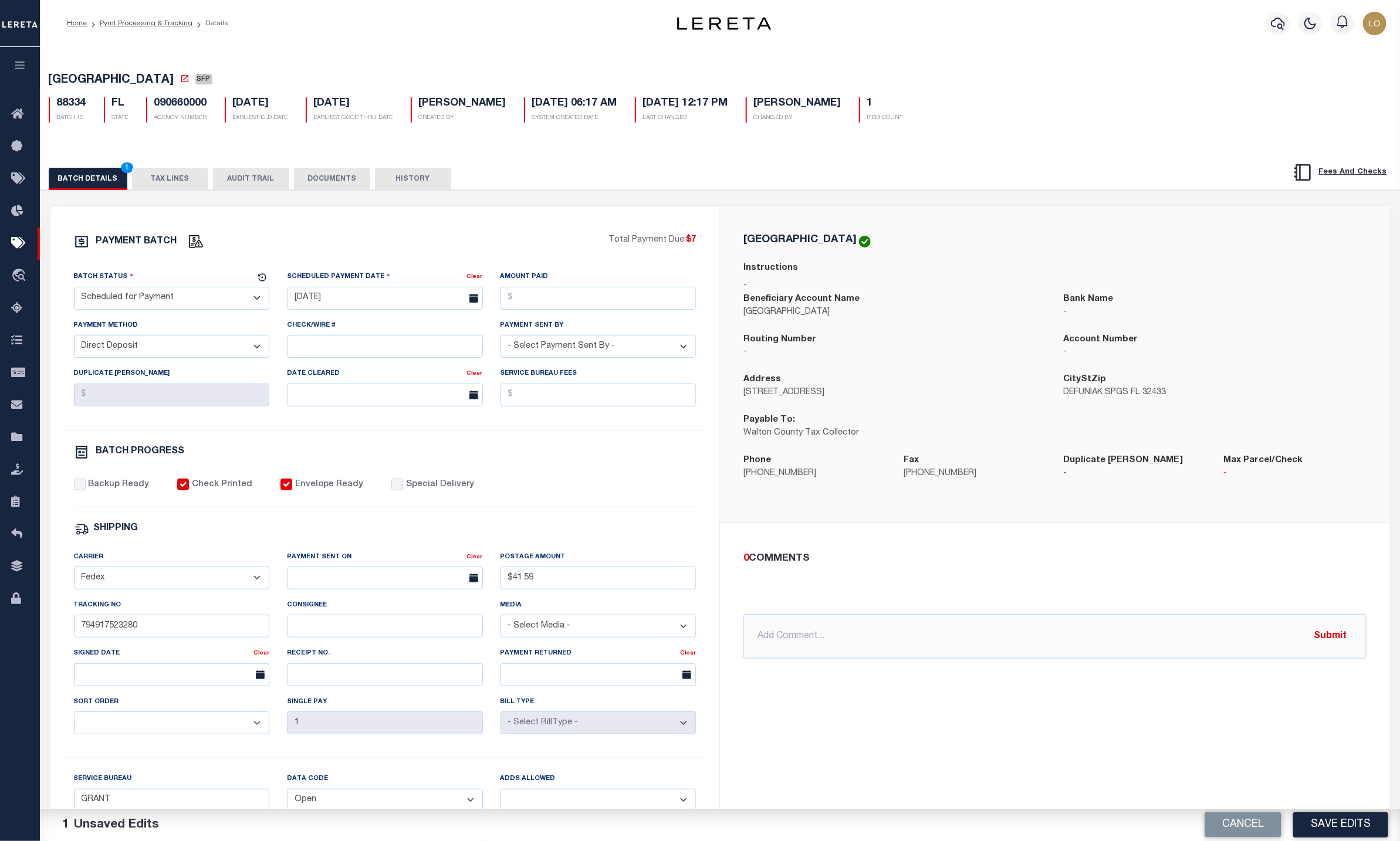
click at [177, 357] on select "- Select Payment Method - ACH Certified Check Check Direct Deposit Wire Transfer" at bounding box center [172, 346] width 196 height 23
select select
click at [74, 339] on select "- Select Payment Method - ACH Certified Check Check Direct Deposit Wire Transfer" at bounding box center [172, 346] width 196 height 23
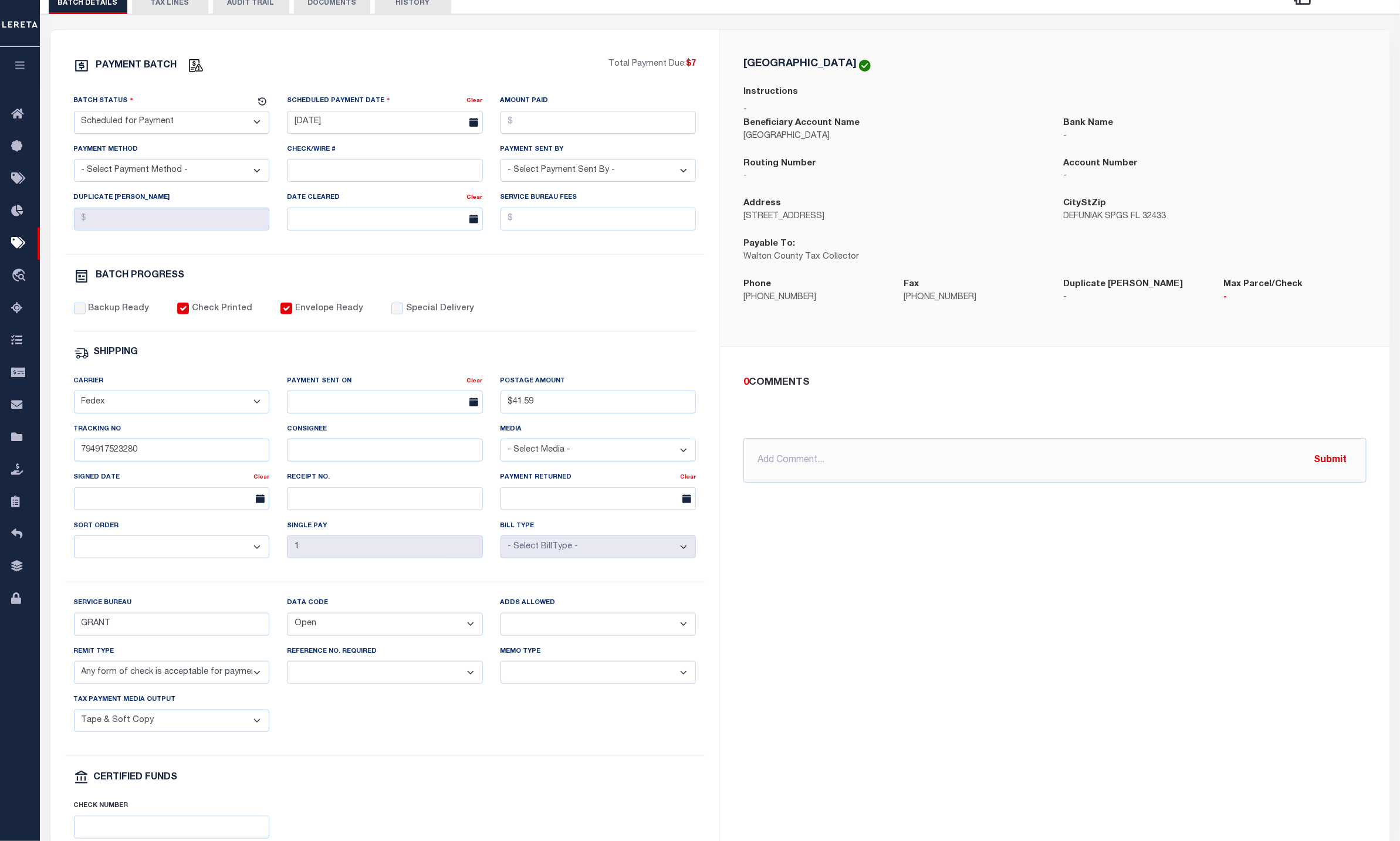
scroll to position [88, 0]
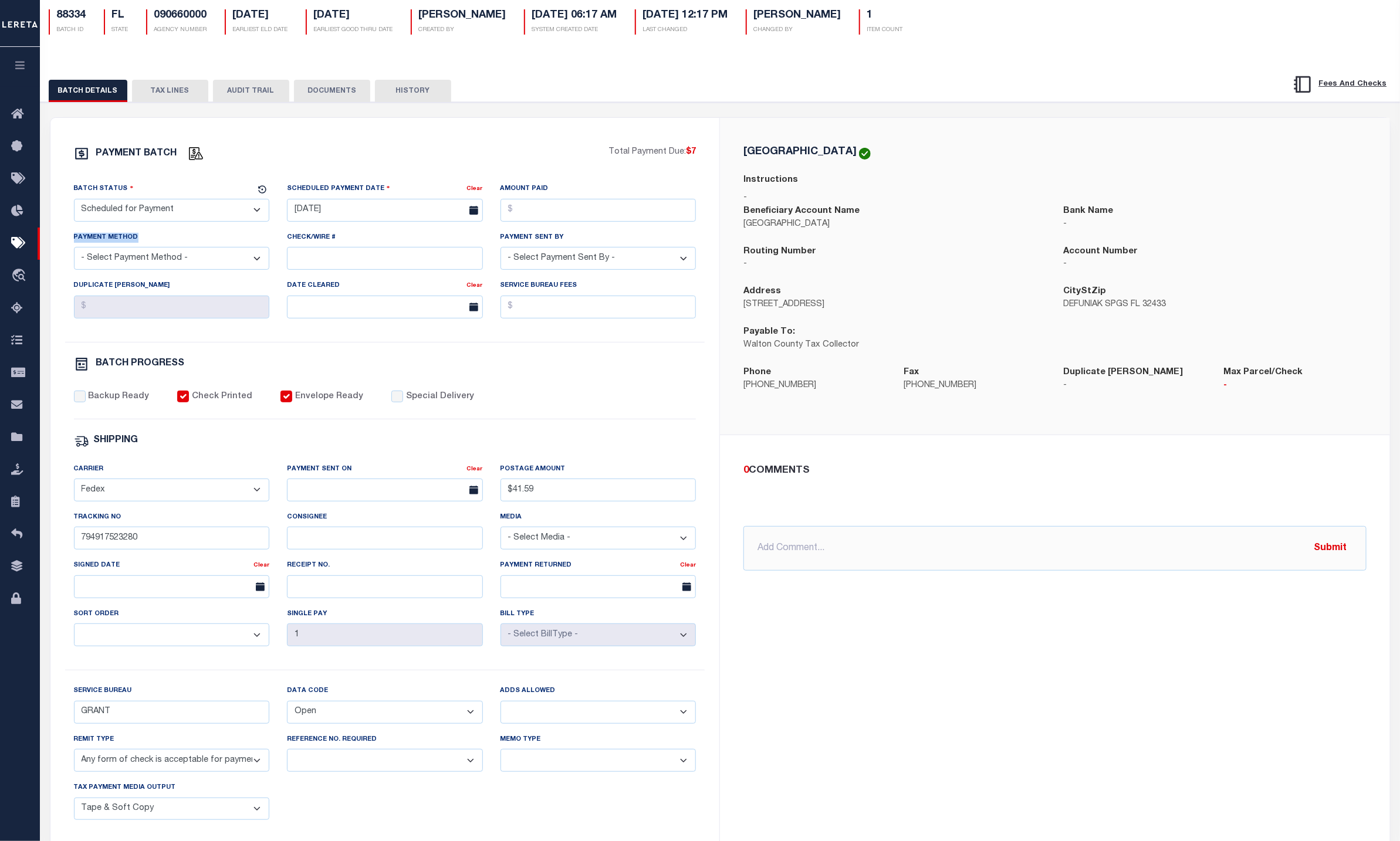
drag, startPoint x: 69, startPoint y: 245, endPoint x: 141, endPoint y: 248, distance: 72.1
click at [141, 248] on div "Payment Method - Select Payment Method - ACH Certified Check Check Direct Depos…" at bounding box center [172, 255] width 214 height 48
click at [949, 740] on div "WALTON COUNTY Instructions - Beneficiary Account Name WALTON COUNTY Bank Name -…" at bounding box center [1054, 547] width 670 height 859
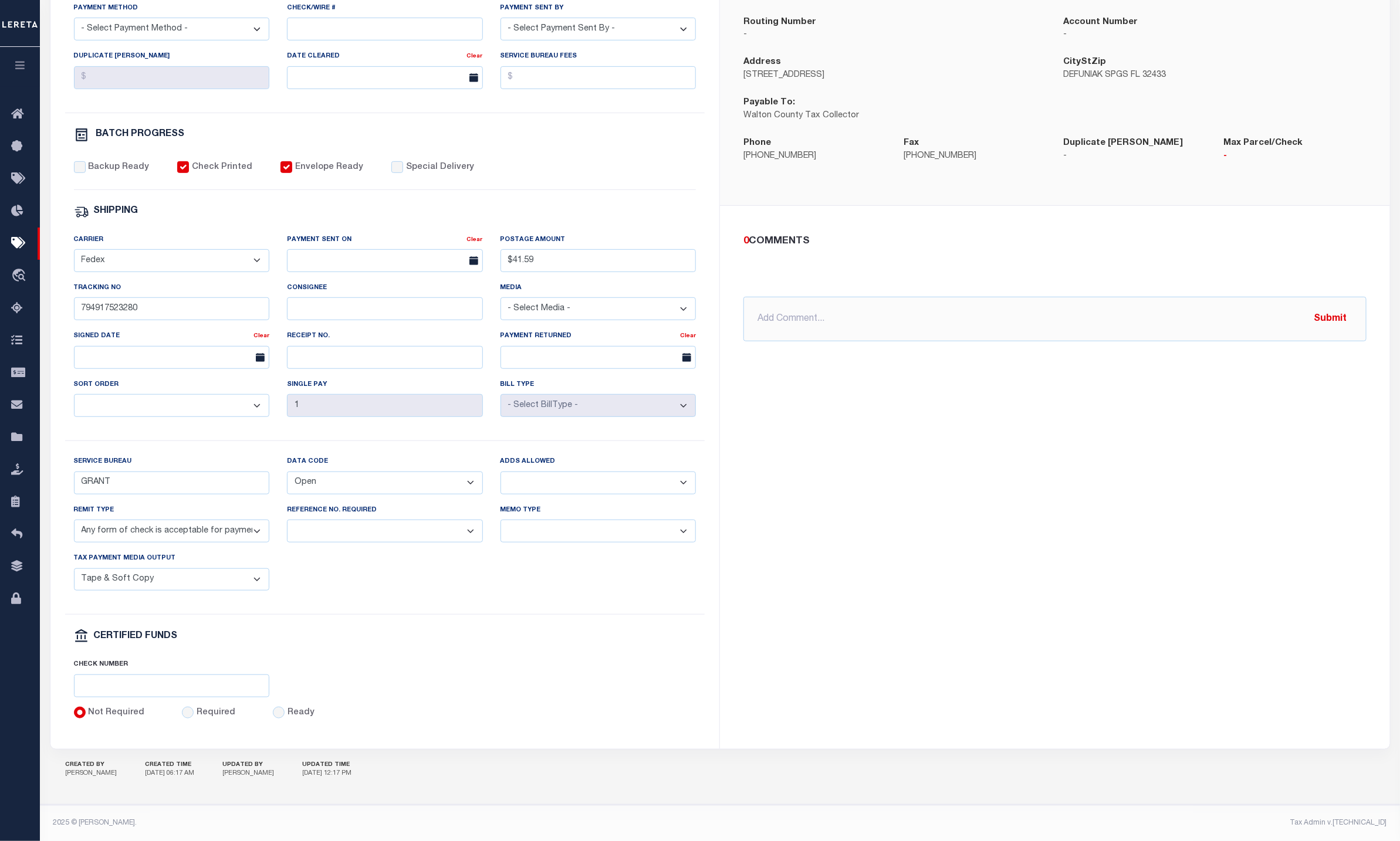
scroll to position [160, 0]
